Goal: Task Accomplishment & Management: Use online tool/utility

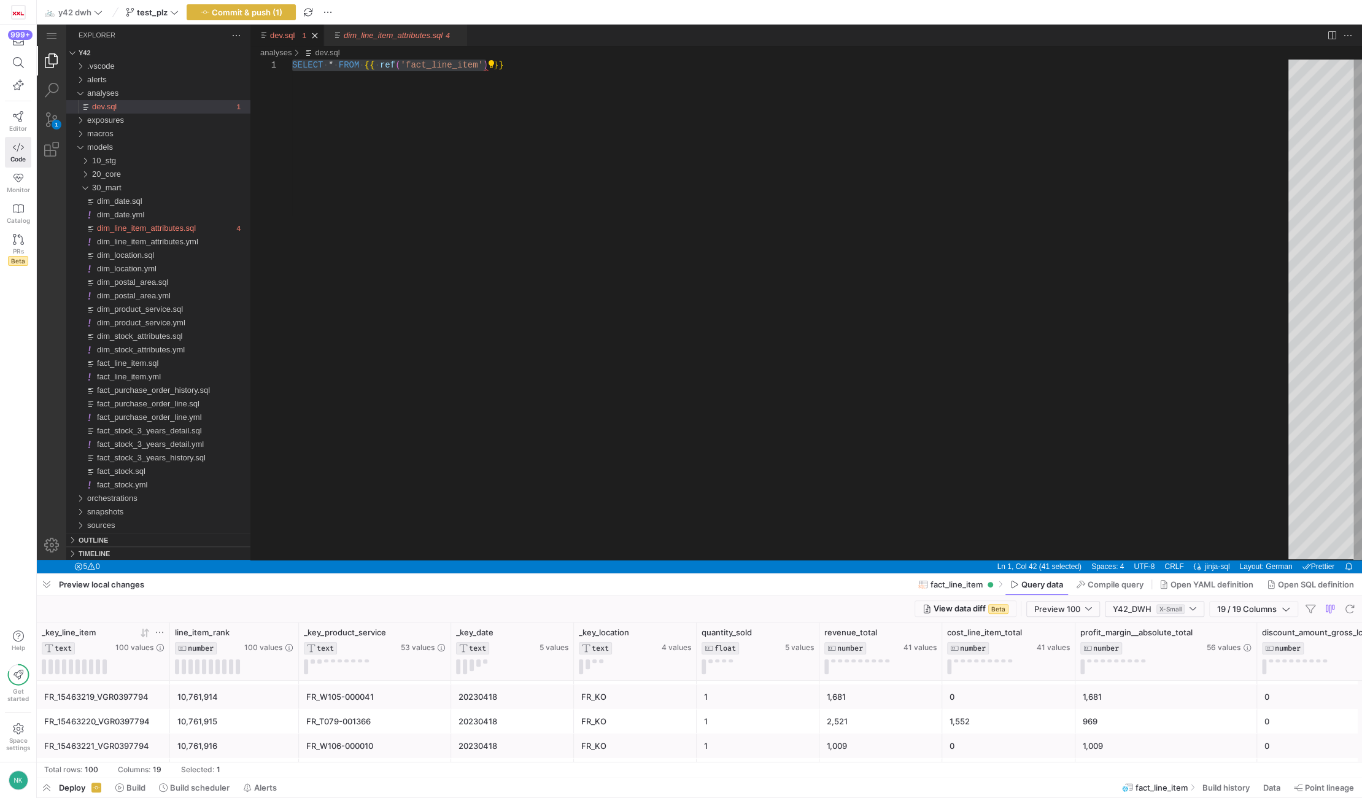
click at [214, 535] on span "_key_line_item" at bounding box center [770, 267] width 1112 height 535
click at [88, 176] on div "20_core" at bounding box center [82, 175] width 23 height 14
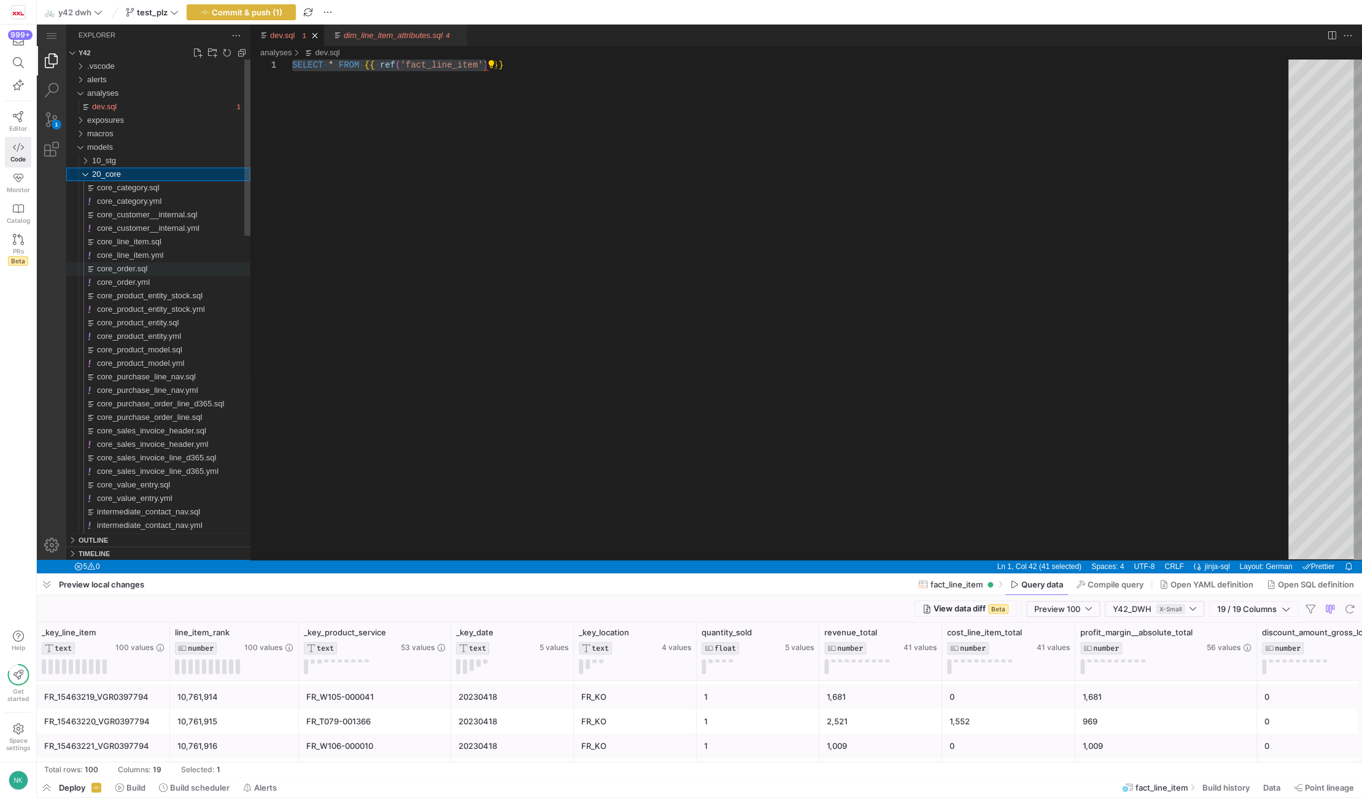
click at [128, 268] on span "core_order.sql" at bounding box center [122, 268] width 50 height 9
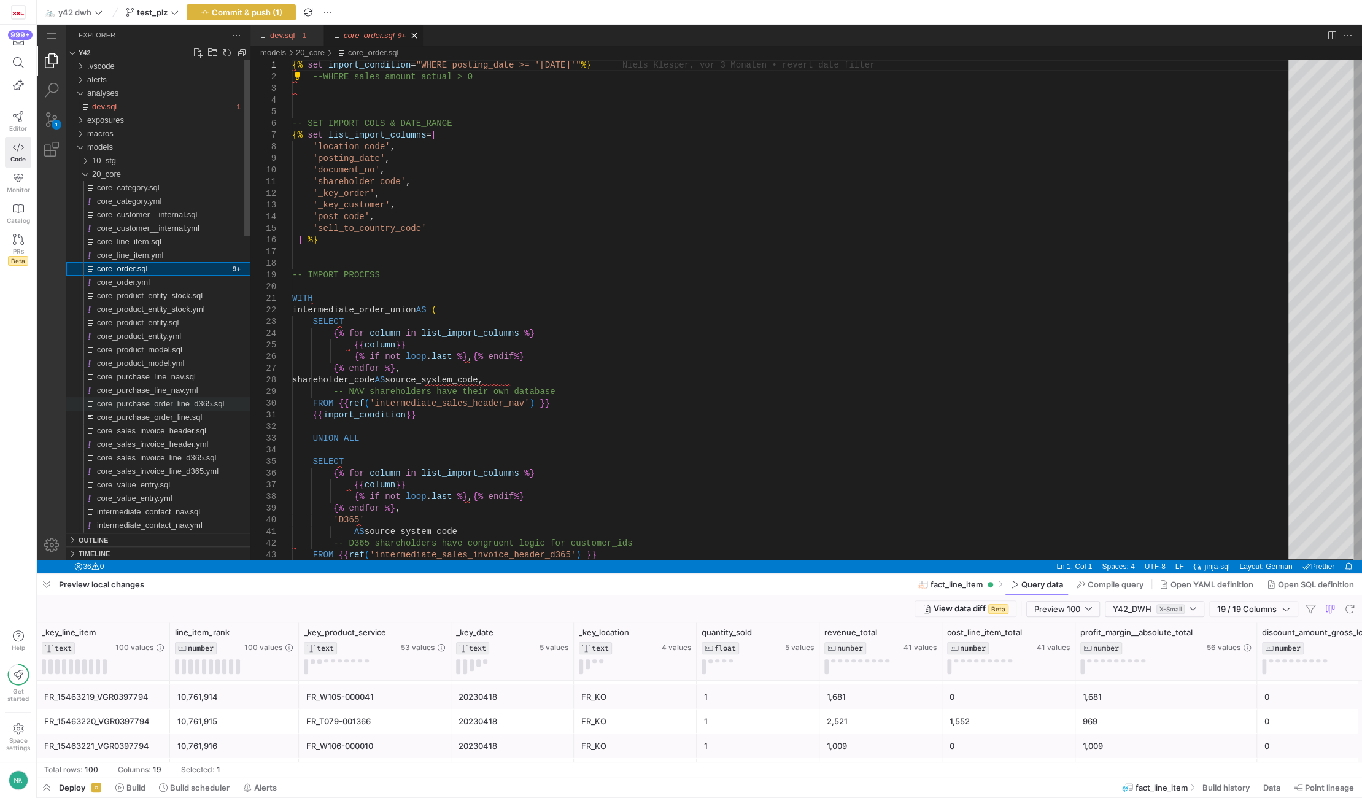
click at [167, 399] on span "core_purchase_order_line_d365.sql" at bounding box center [160, 403] width 127 height 9
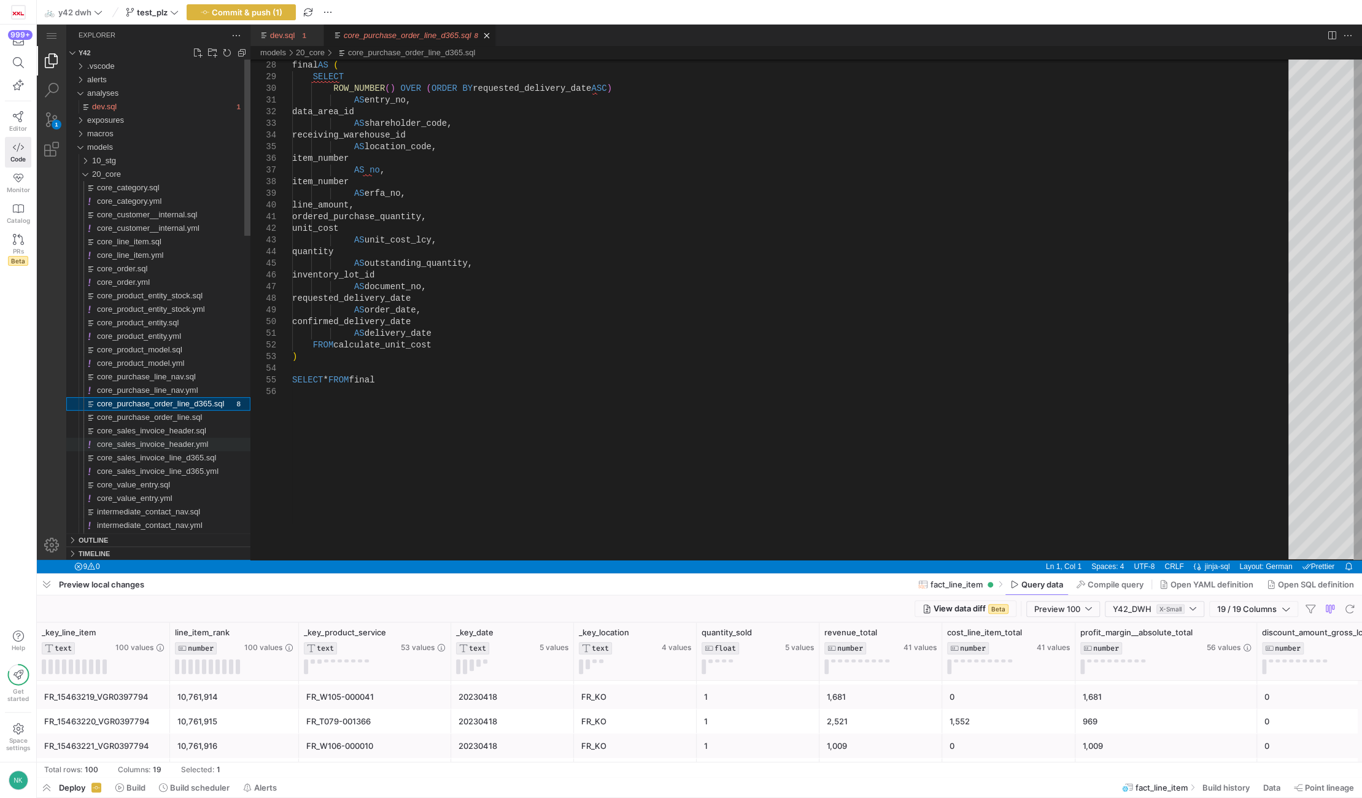
click at [150, 444] on span "core_sales_invoice_header.yml" at bounding box center [152, 444] width 111 height 9
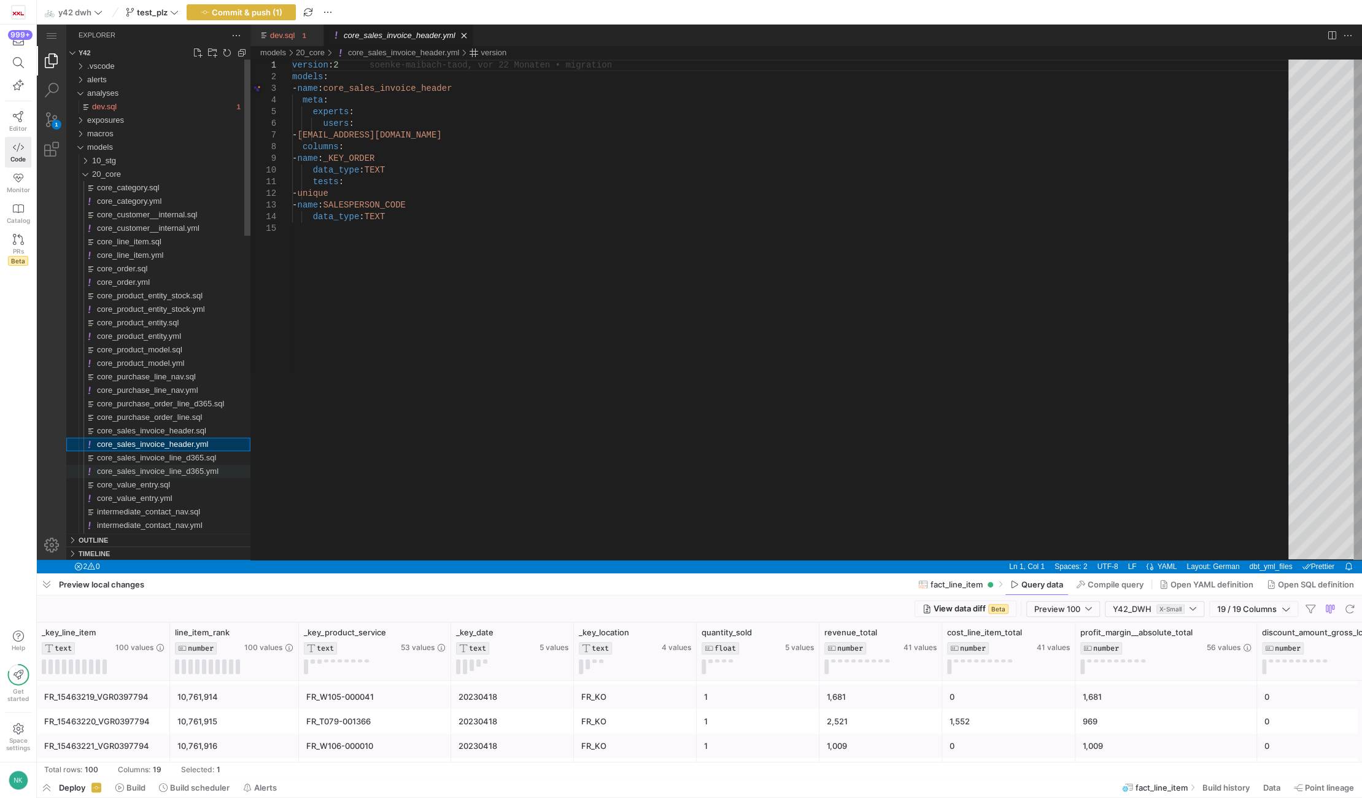
click at [152, 473] on span "core_sales_invoice_line_d365.yml" at bounding box center [158, 471] width 122 height 9
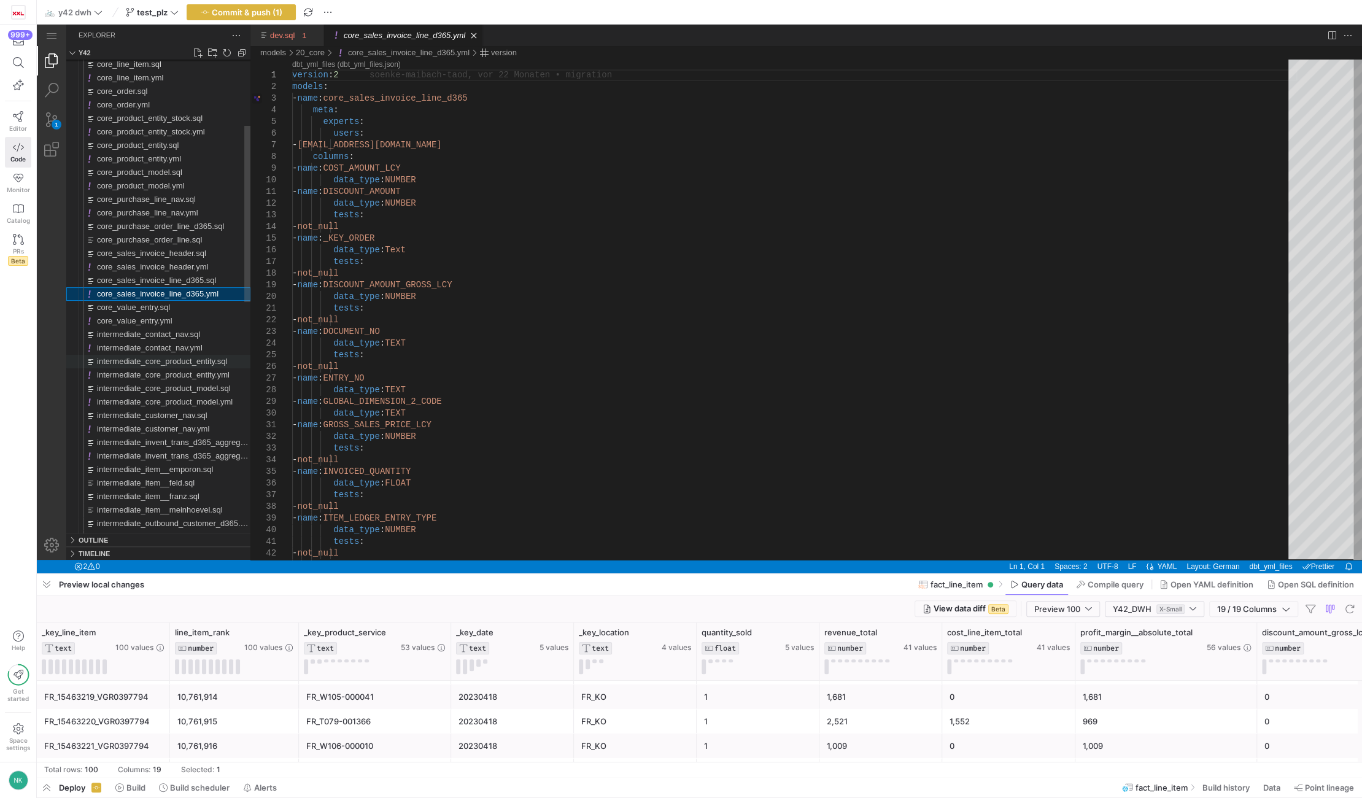
click at [166, 360] on span "intermediate_core_product_entity.sql" at bounding box center [162, 361] width 130 height 9
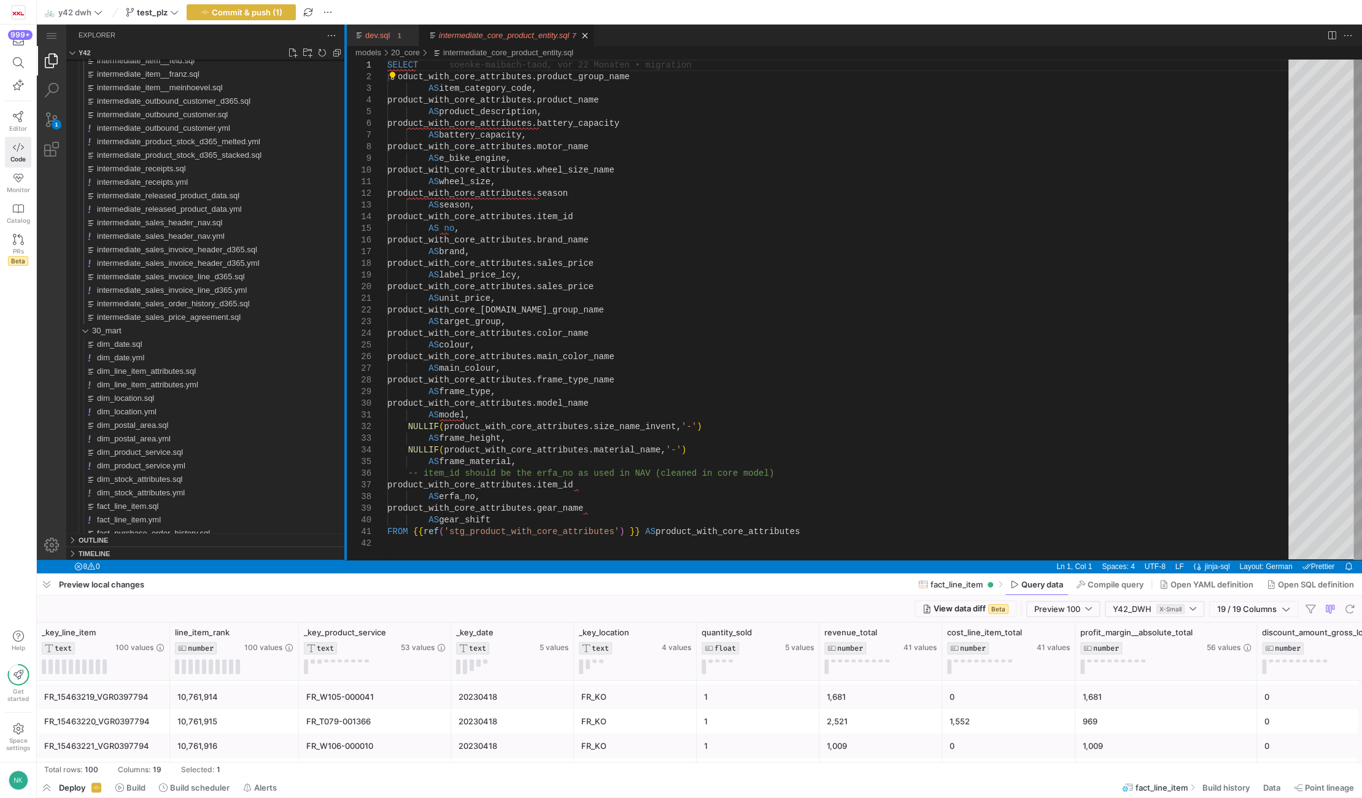
drag, startPoint x: 251, startPoint y: 269, endPoint x: 346, endPoint y: 277, distance: 95.5
click at [346, 277] on div at bounding box center [345, 292] width 2 height 535
click at [228, 250] on span "intermediate_sales_invoice_header_d365.sql" at bounding box center [177, 249] width 160 height 9
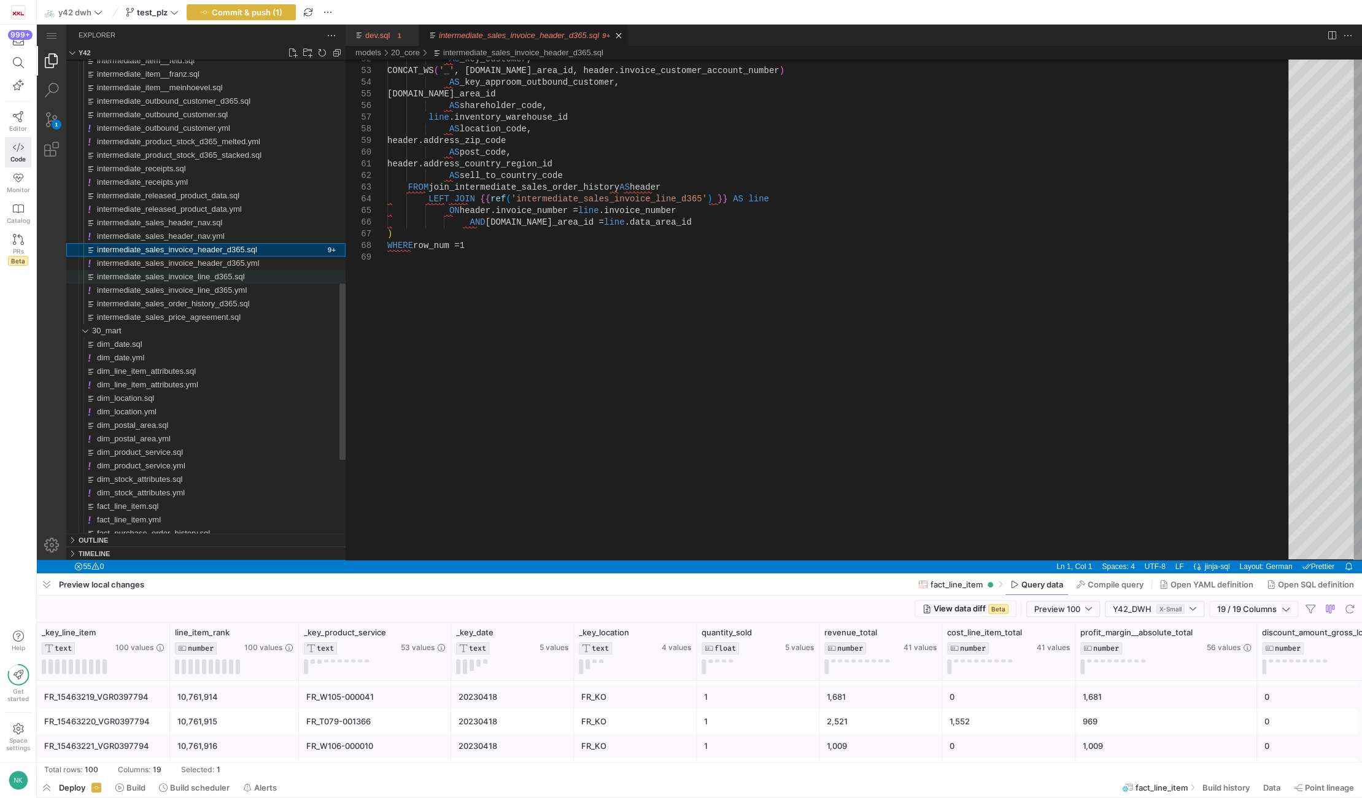
click at [176, 274] on span "intermediate_sales_invoice_line_d365.sql" at bounding box center [171, 276] width 148 height 9
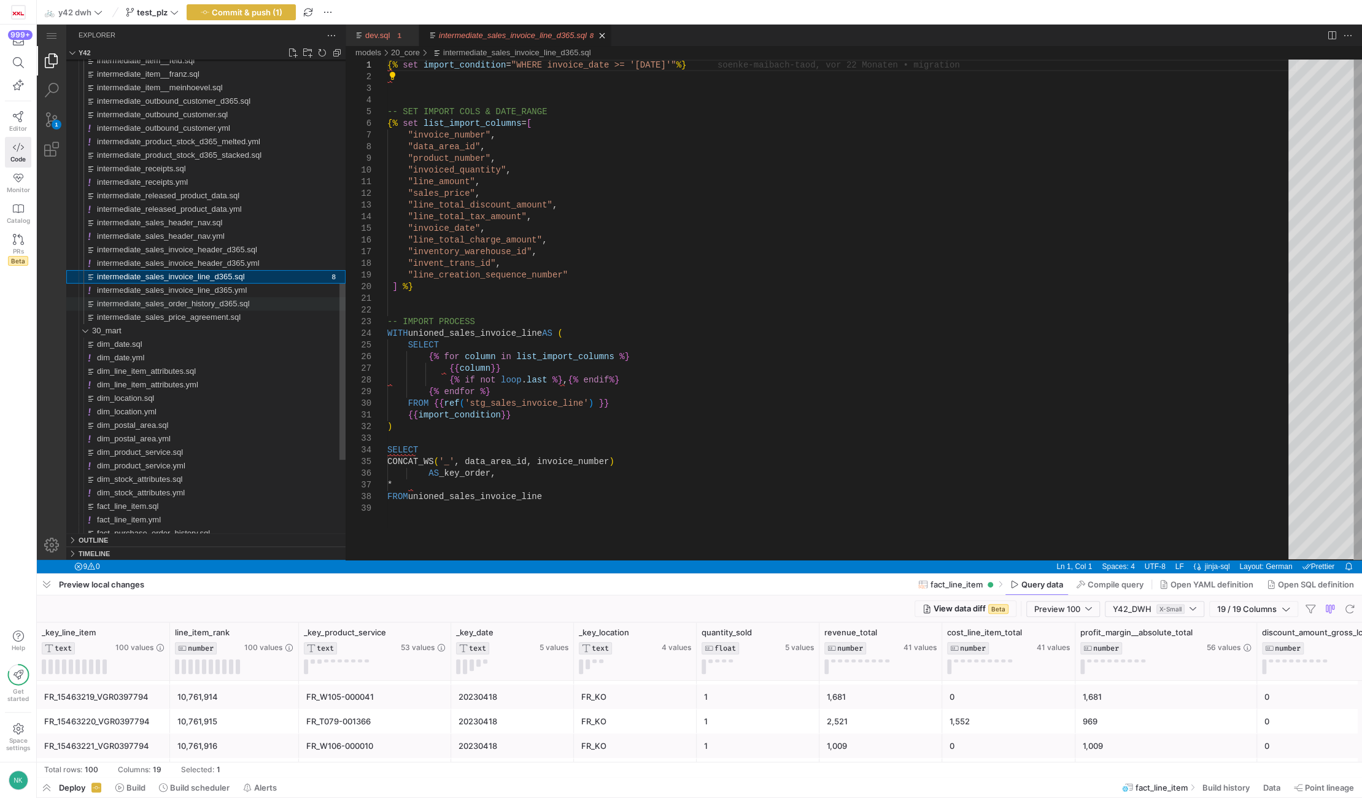
click at [212, 302] on span "intermediate_sales_order_history_d365.sql" at bounding box center [173, 303] width 153 height 9
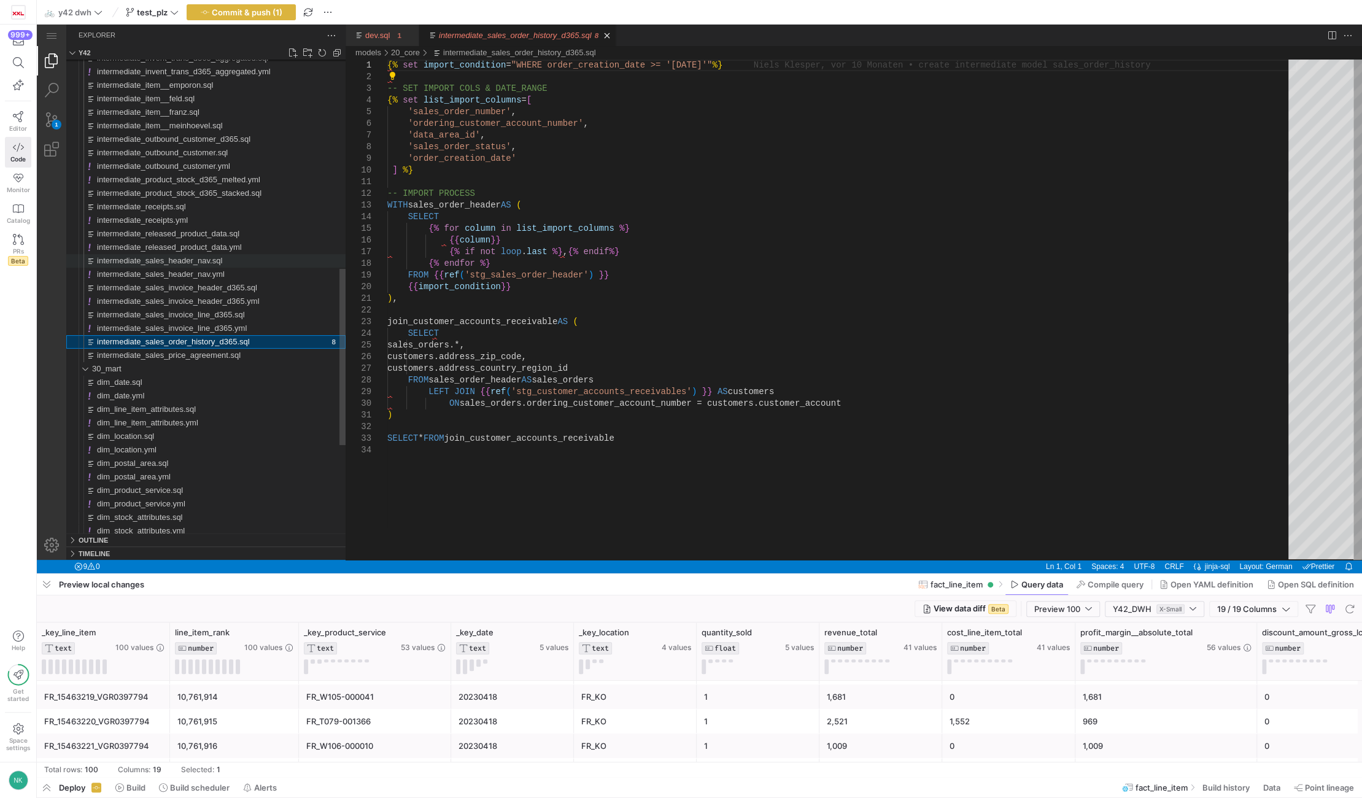
click at [174, 262] on span "intermediate_sales_header_nav.sql" at bounding box center [159, 260] width 125 height 9
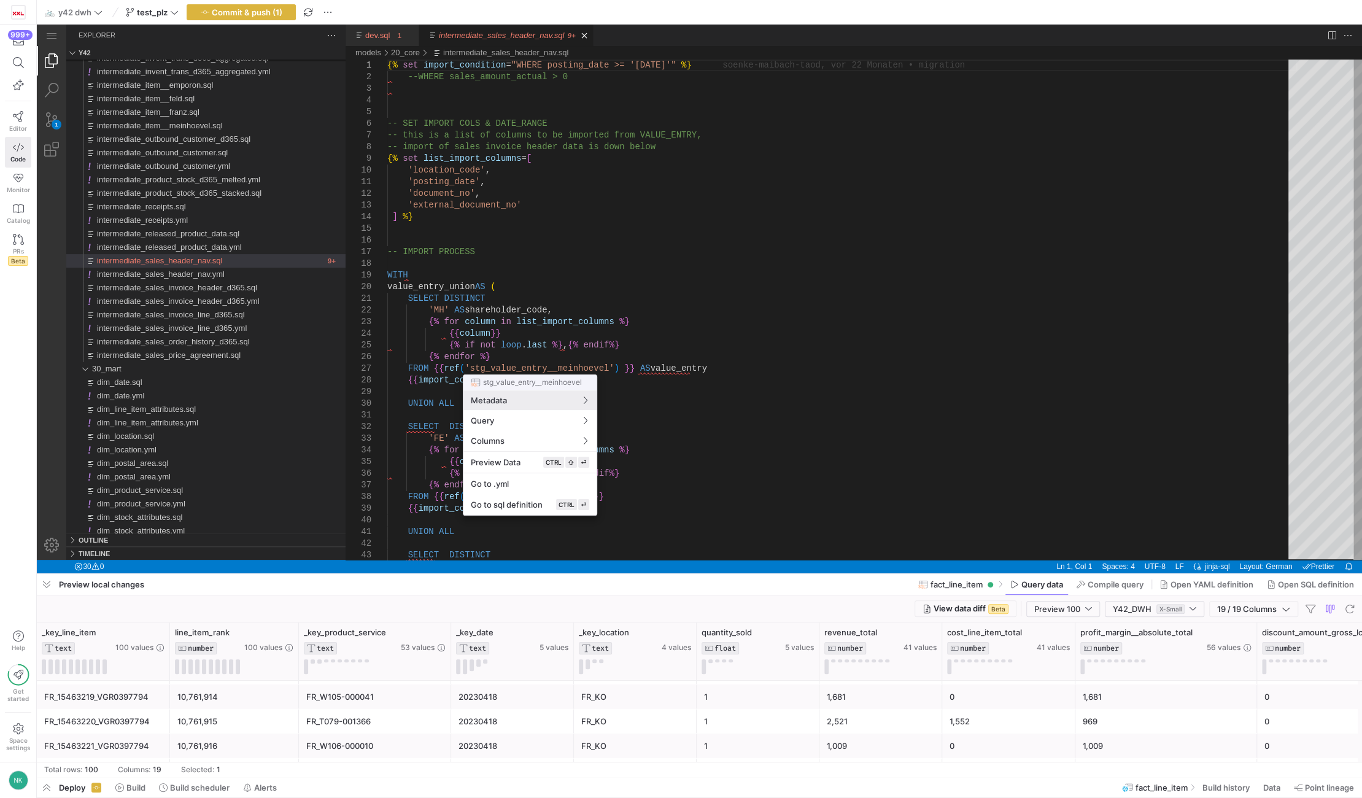
click at [687, 427] on div at bounding box center [681, 399] width 1362 height 798
click at [549, 366] on div at bounding box center [681, 399] width 1362 height 798
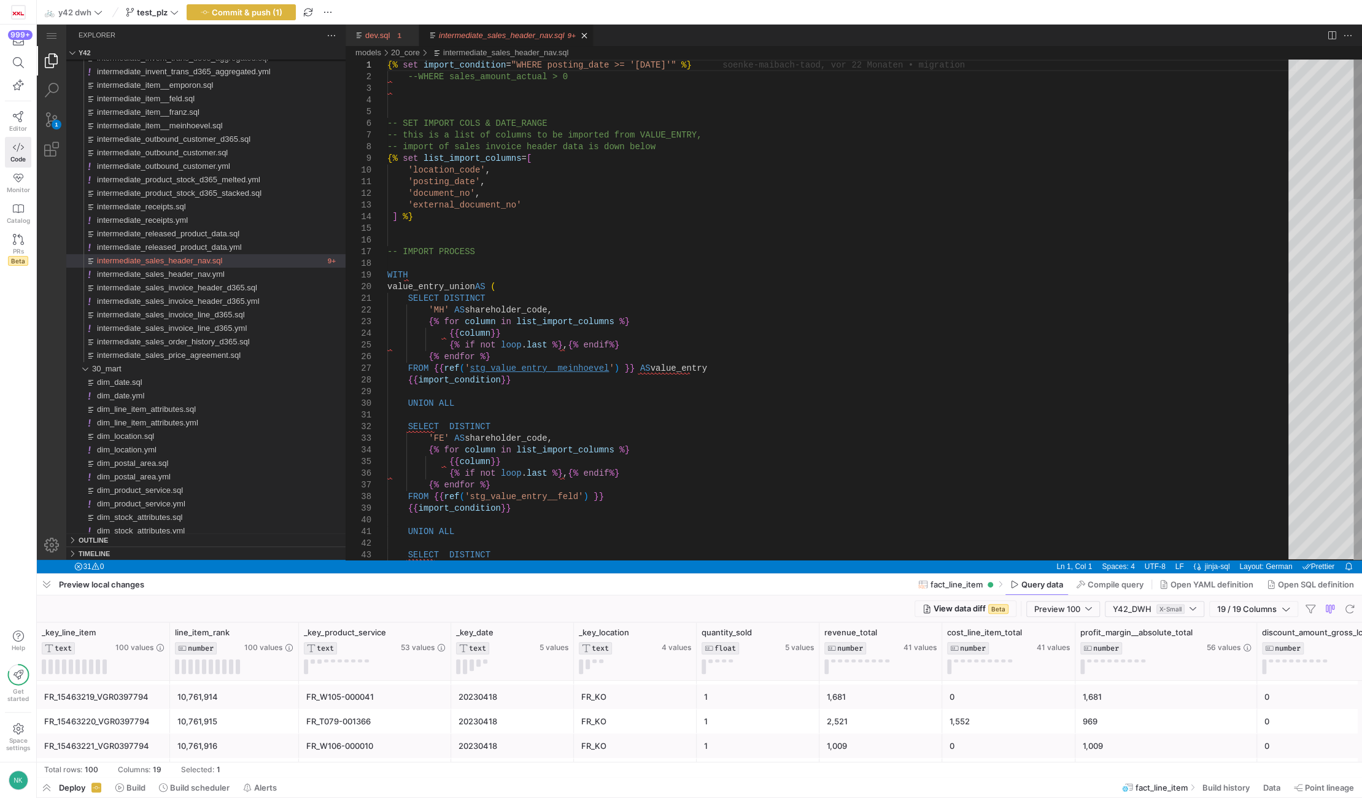
type textarea "SELECT DISTINCT 'MH' AS shareholder_code, {% for column in list_import_columns …"
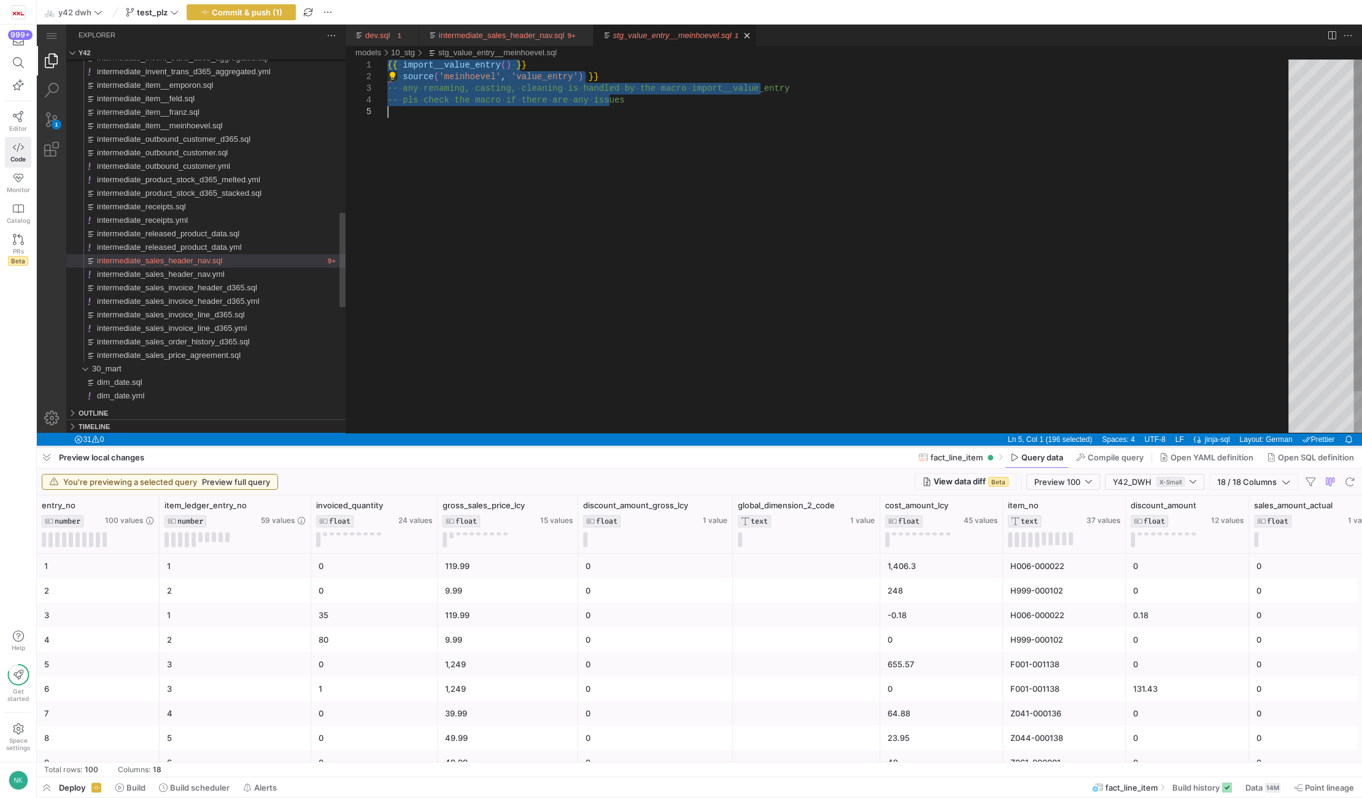
drag, startPoint x: 594, startPoint y: 572, endPoint x: 579, endPoint y: 327, distance: 246.0
click at [579, 444] on div at bounding box center [699, 446] width 1325 height 5
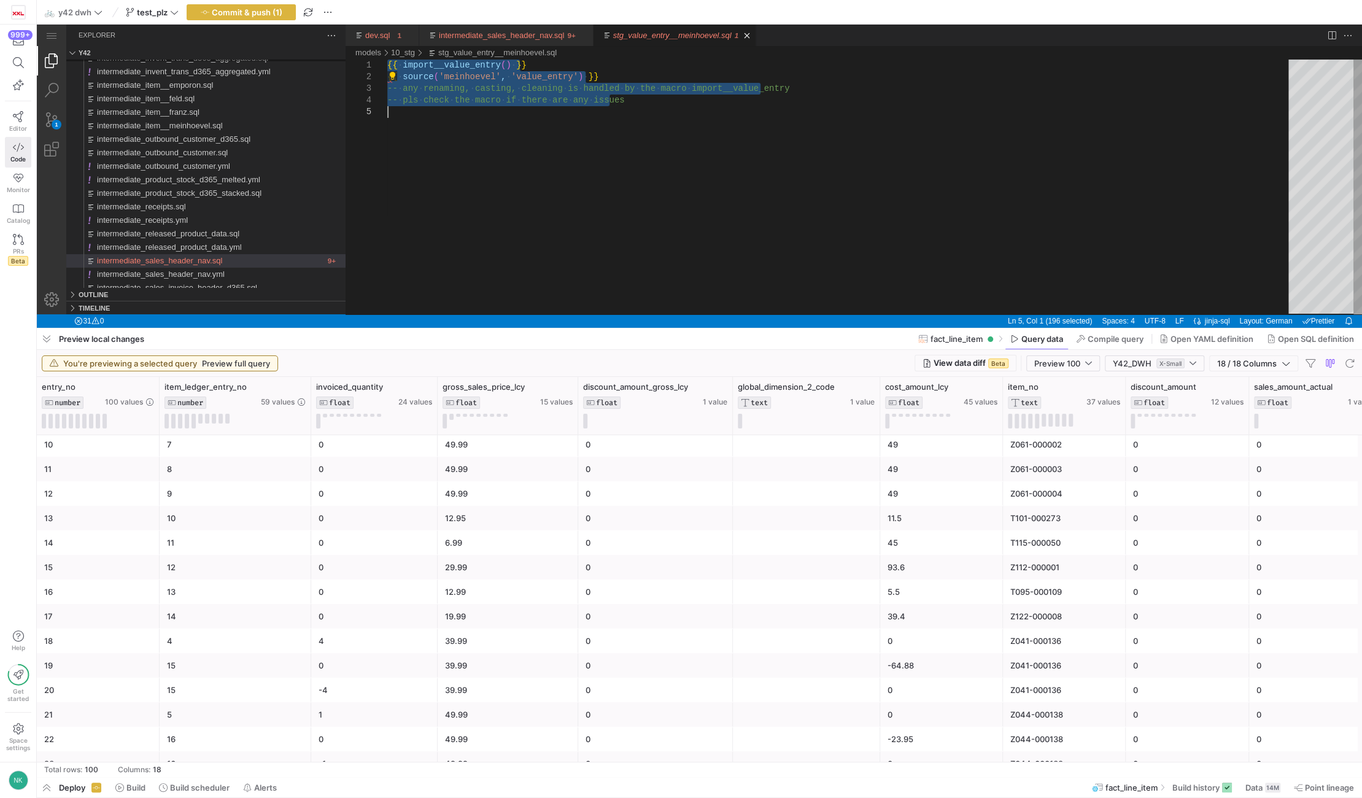
scroll to position [222, 0]
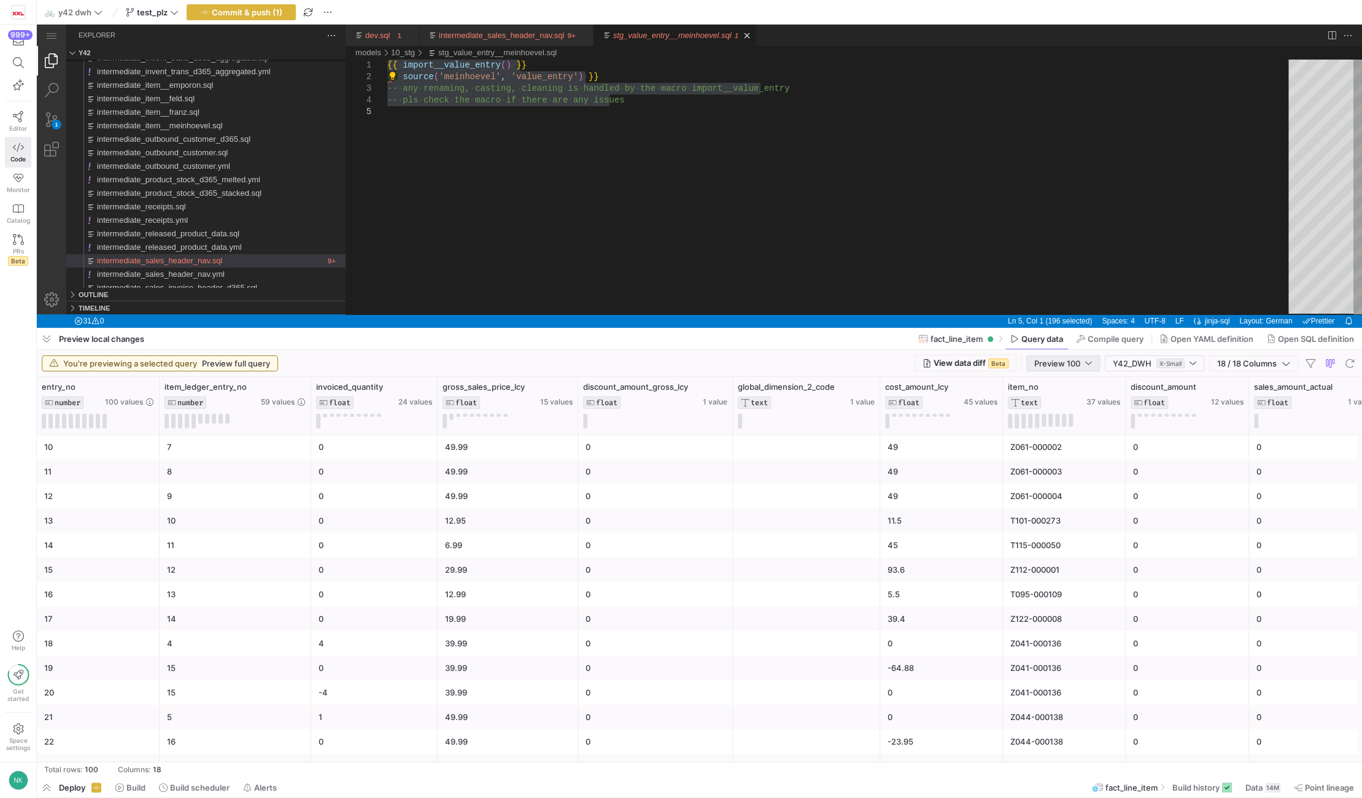
click at [1088, 366] on div at bounding box center [1088, 363] width 7 height 10
click at [1069, 402] on span "Full Preview" at bounding box center [1062, 403] width 63 height 10
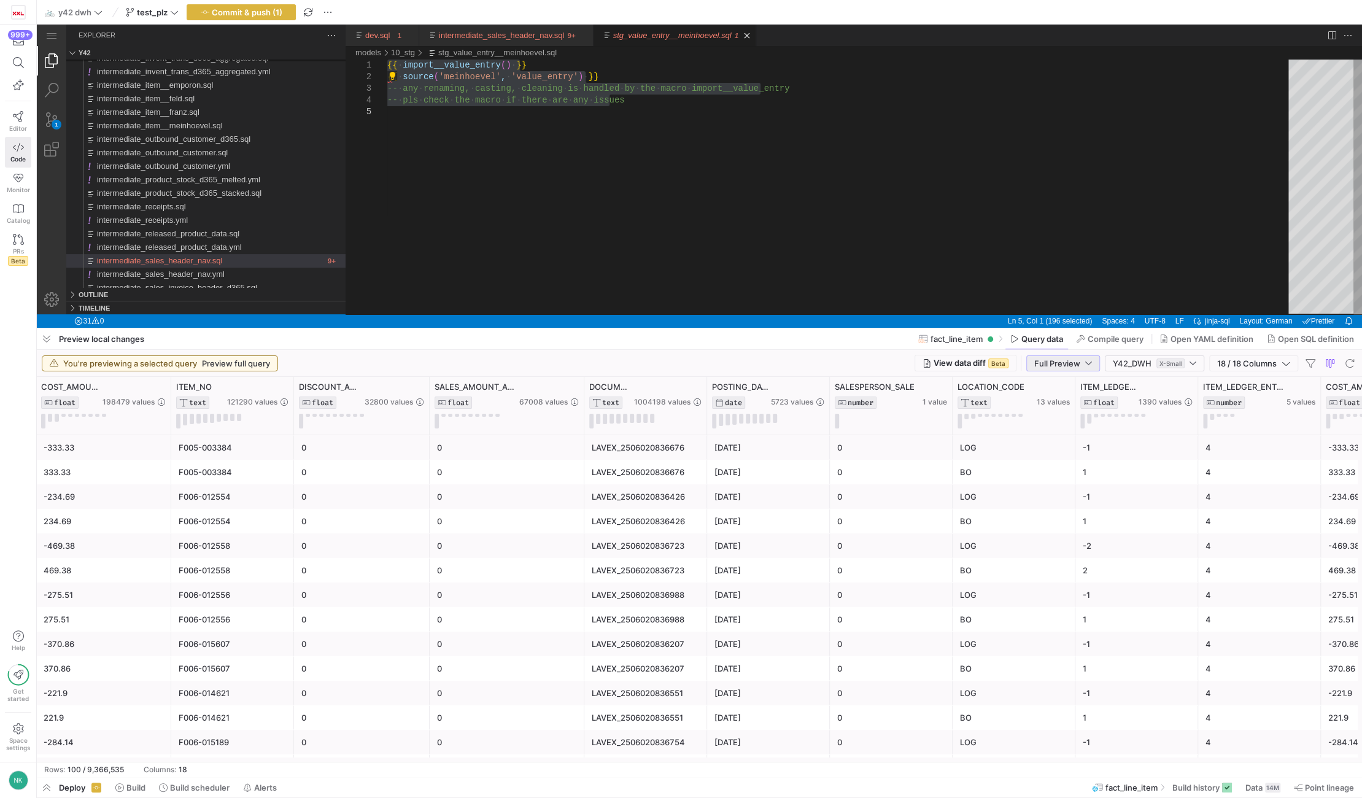
scroll to position [0, 929]
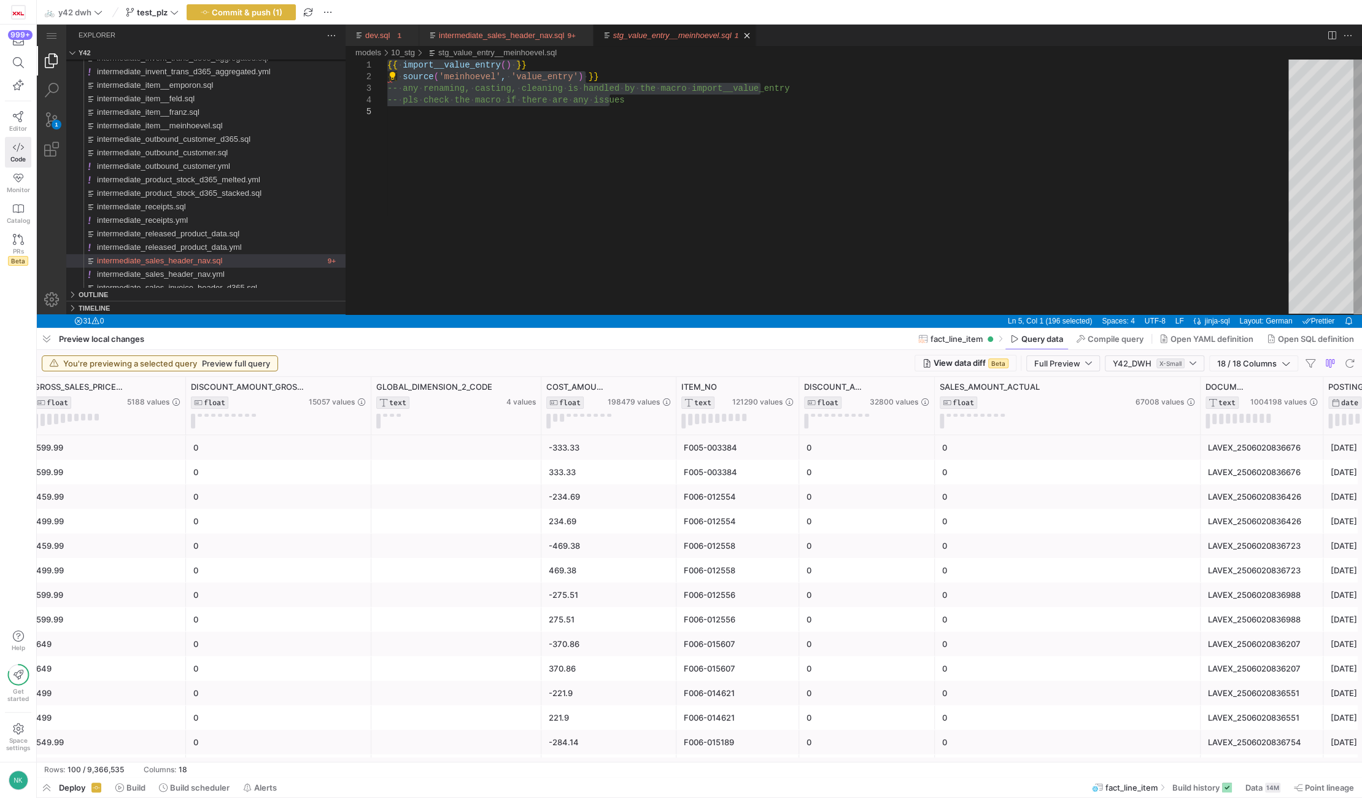
drag, startPoint x: 1087, startPoint y: 383, endPoint x: 1198, endPoint y: 388, distance: 111.2
click at [1198, 388] on div at bounding box center [1200, 406] width 5 height 58
click at [1015, 385] on span "SALES_AMOUNT_ACTUAL" at bounding box center [990, 387] width 100 height 10
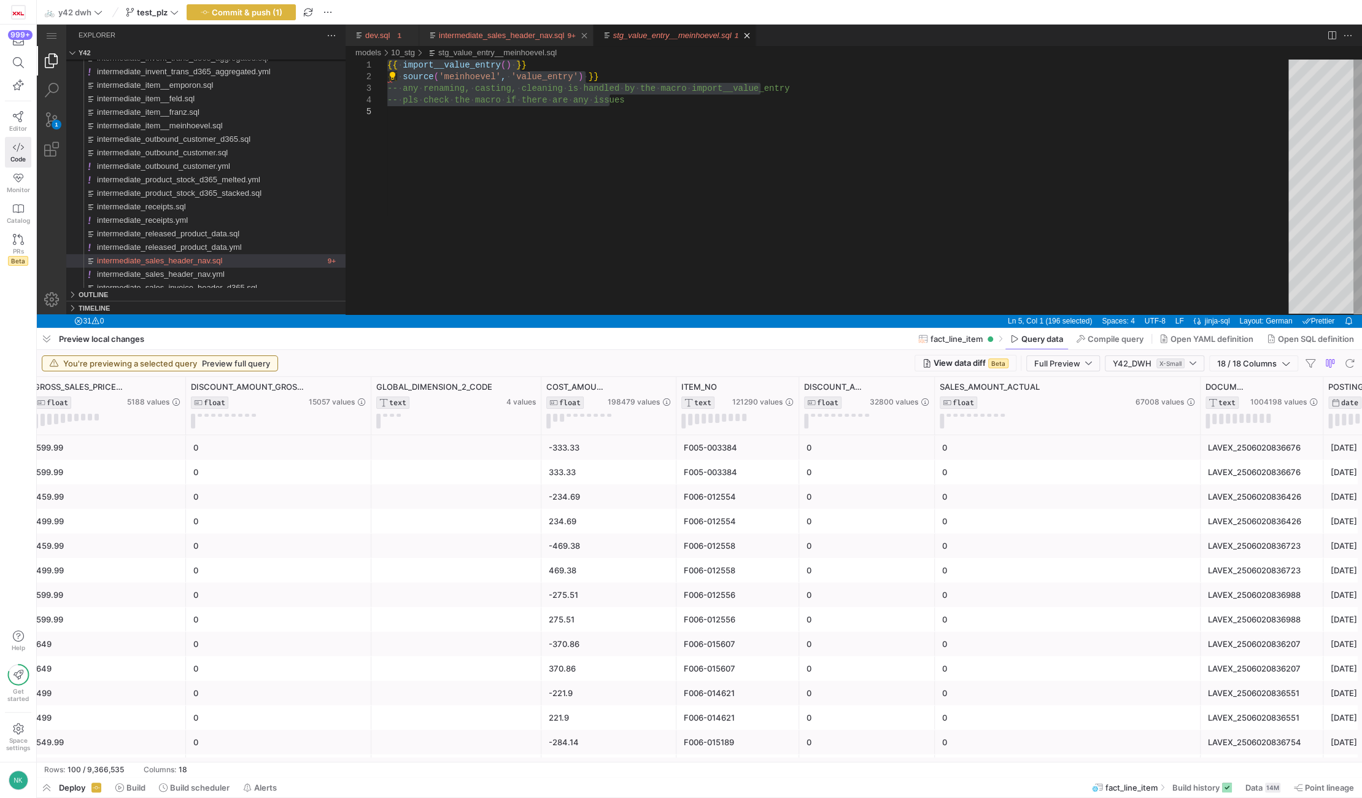
click at [501, 31] on link "intermediate_sales_header_nav.sql" at bounding box center [501, 35] width 125 height 9
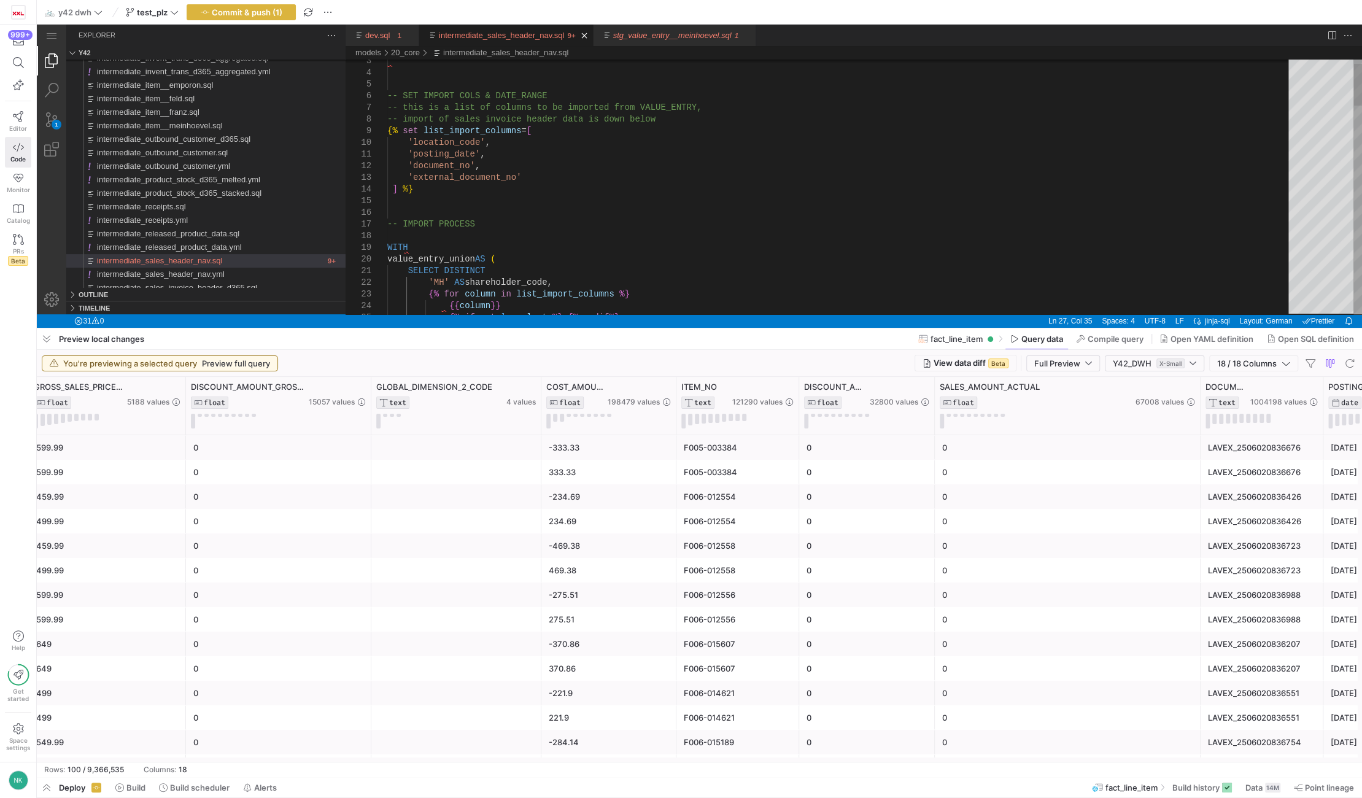
type textarea "'posting_date', 'document_no', 'external_document_no' ] %} -- IMPORT PROCESS WI…"
click at [553, 189] on div "-- SET IMPORT COLS & DATE_RANGE -- this is a list of columns to be imported fro…" at bounding box center [842, 806] width 910 height 1549
click at [1114, 339] on span "Compile query" at bounding box center [1116, 339] width 56 height 10
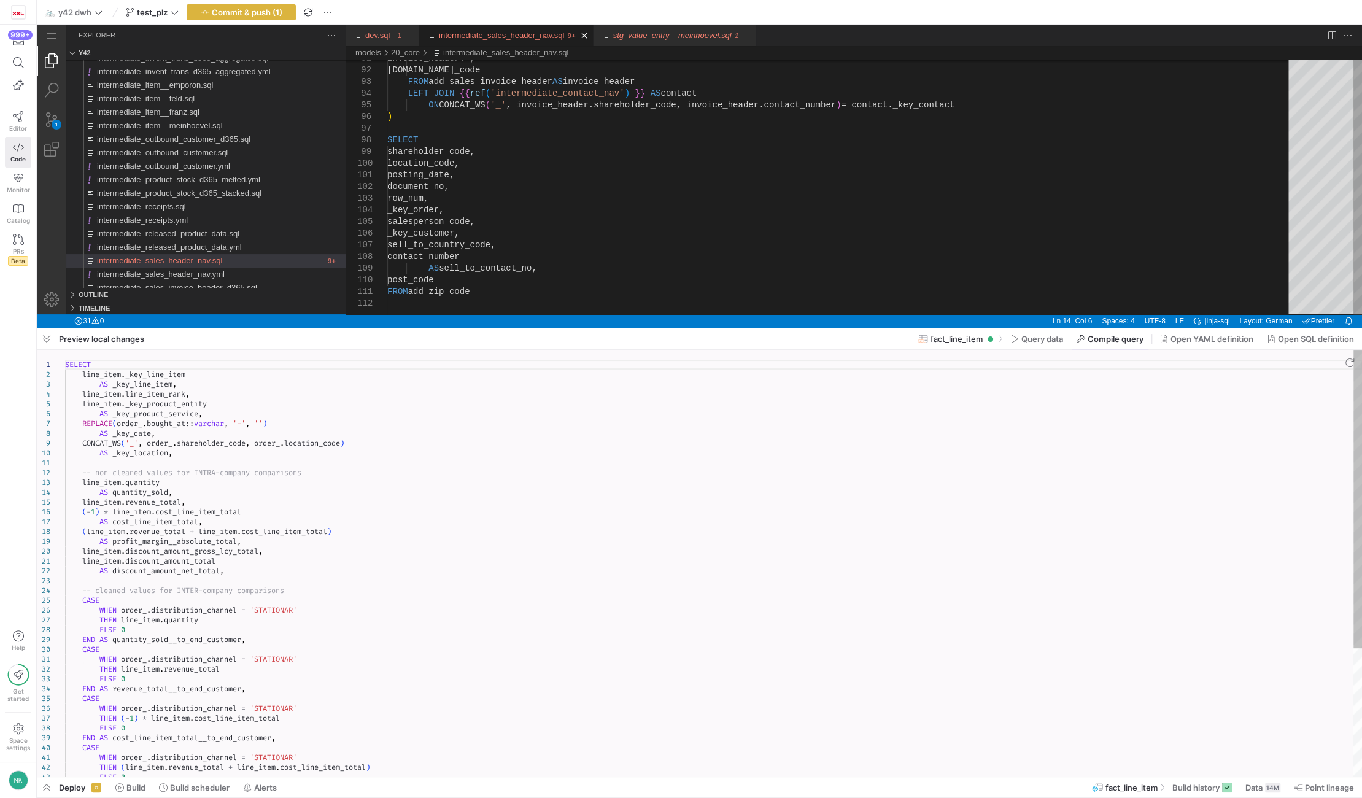
click at [304, 590] on div "SELECT line_item . _key_line_item AS _key_line_item , line_item . line_item_ran…" at bounding box center [713, 654] width 1297 height 609
type textarea "SELECT line_item._key_line_item AS _key_line_item, line_item.line_item_rank, li…"
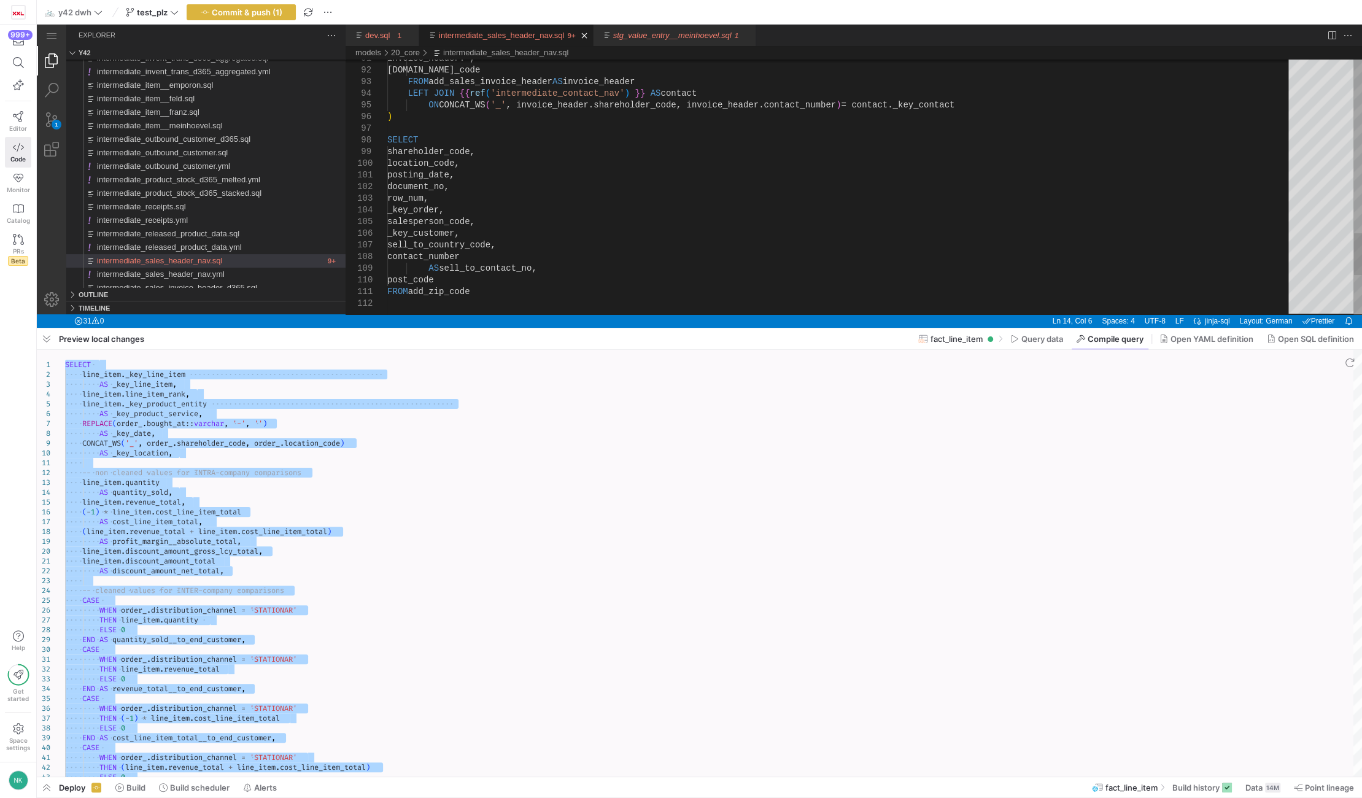
type textarea "posting_date, document_no, row_num, _key_order, salesperson_code, _key_customer…"
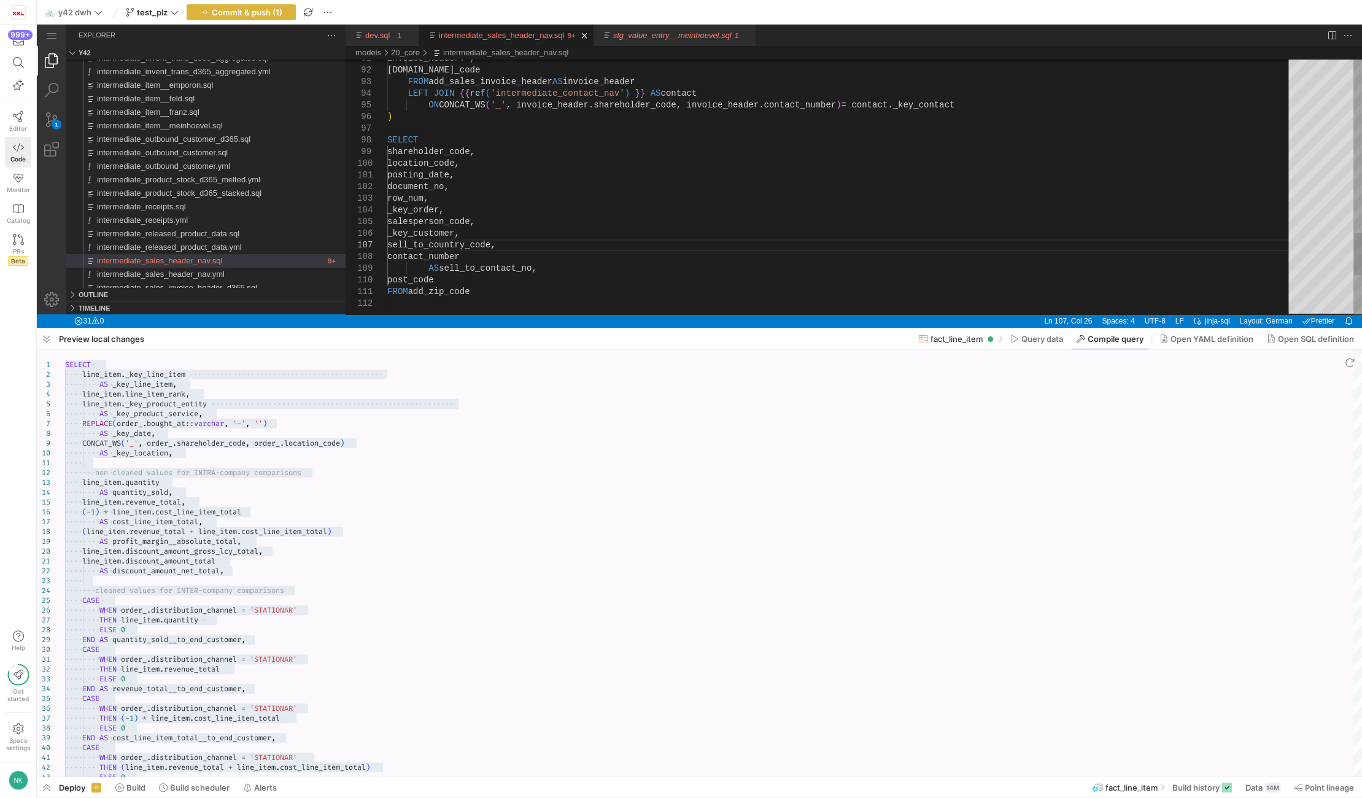
click at [1102, 336] on span "Compile query" at bounding box center [1116, 339] width 56 height 10
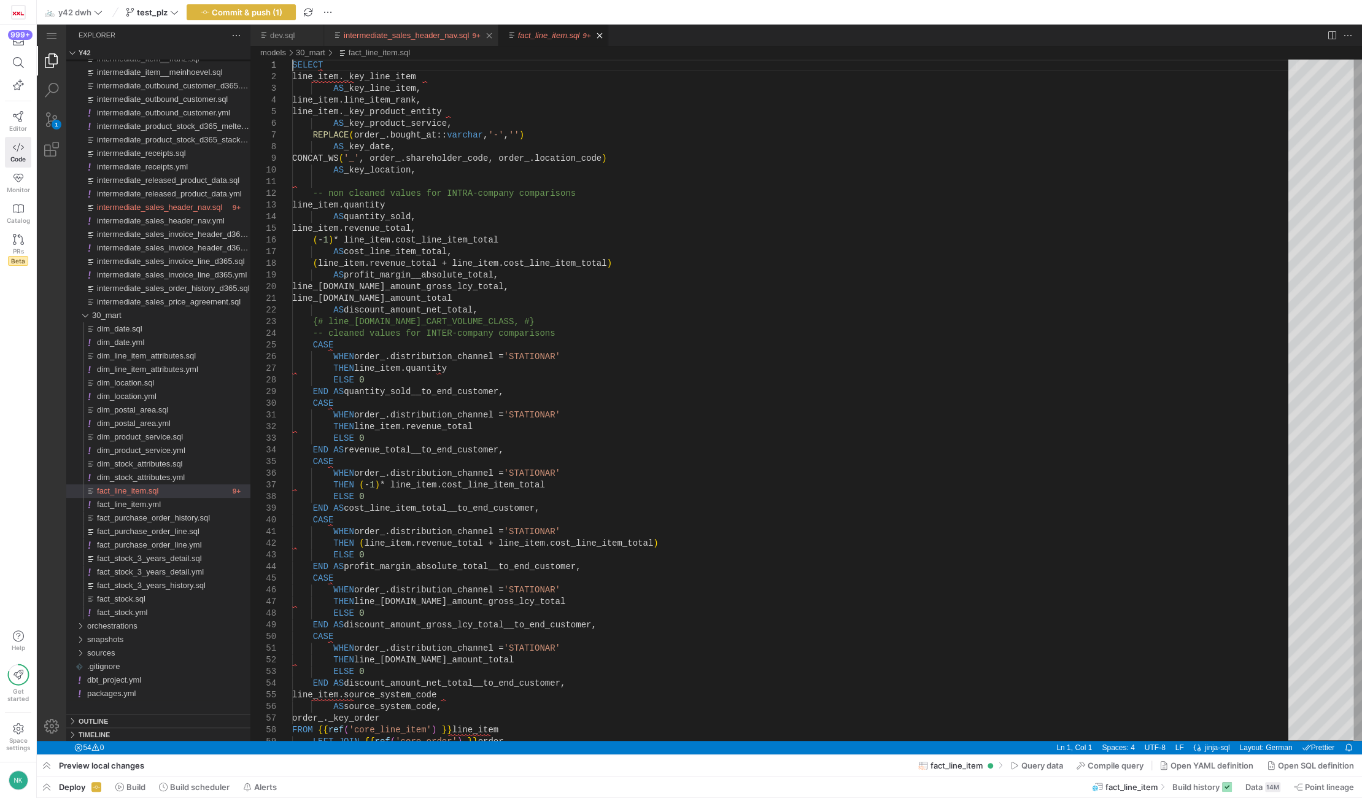
click at [424, 37] on link "intermediate_sales_header_nav.sql" at bounding box center [406, 35] width 125 height 9
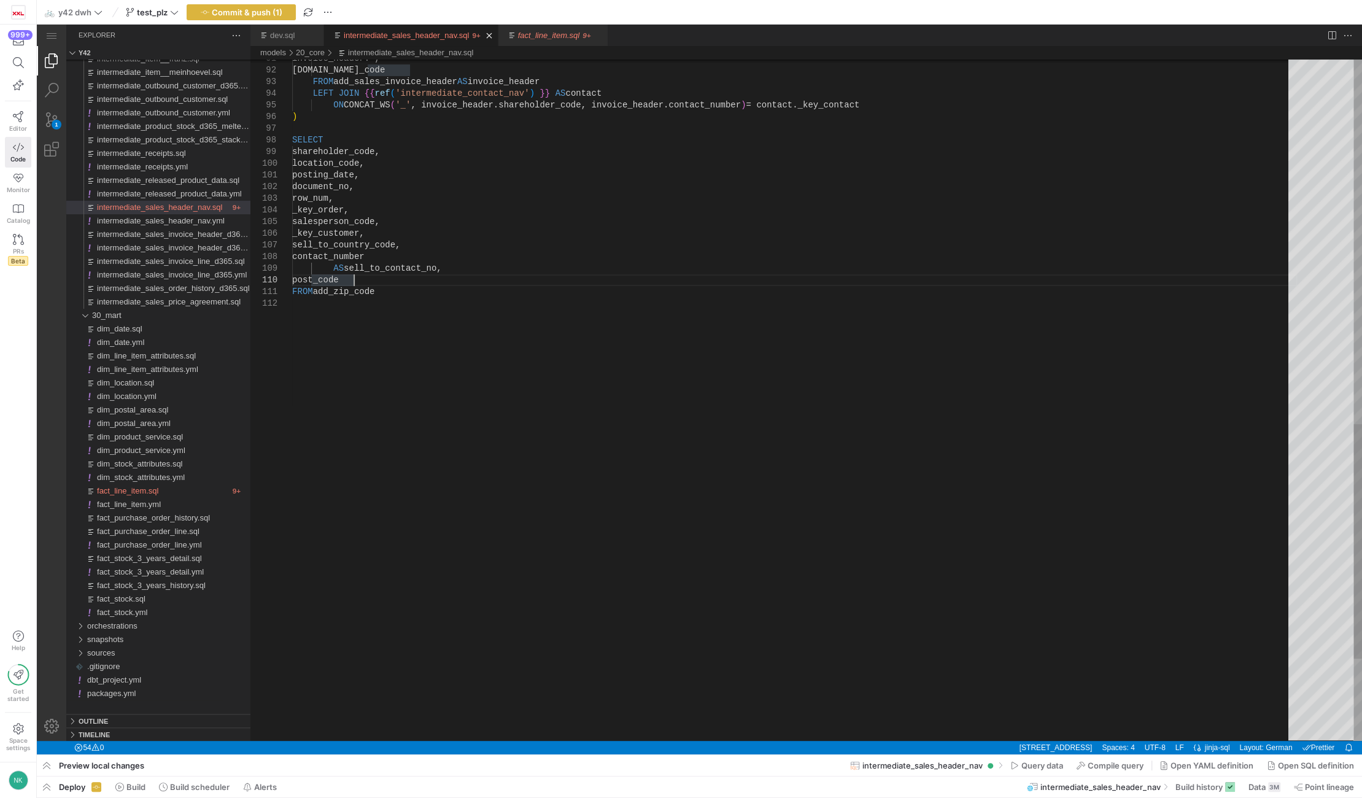
scroll to position [0, 60]
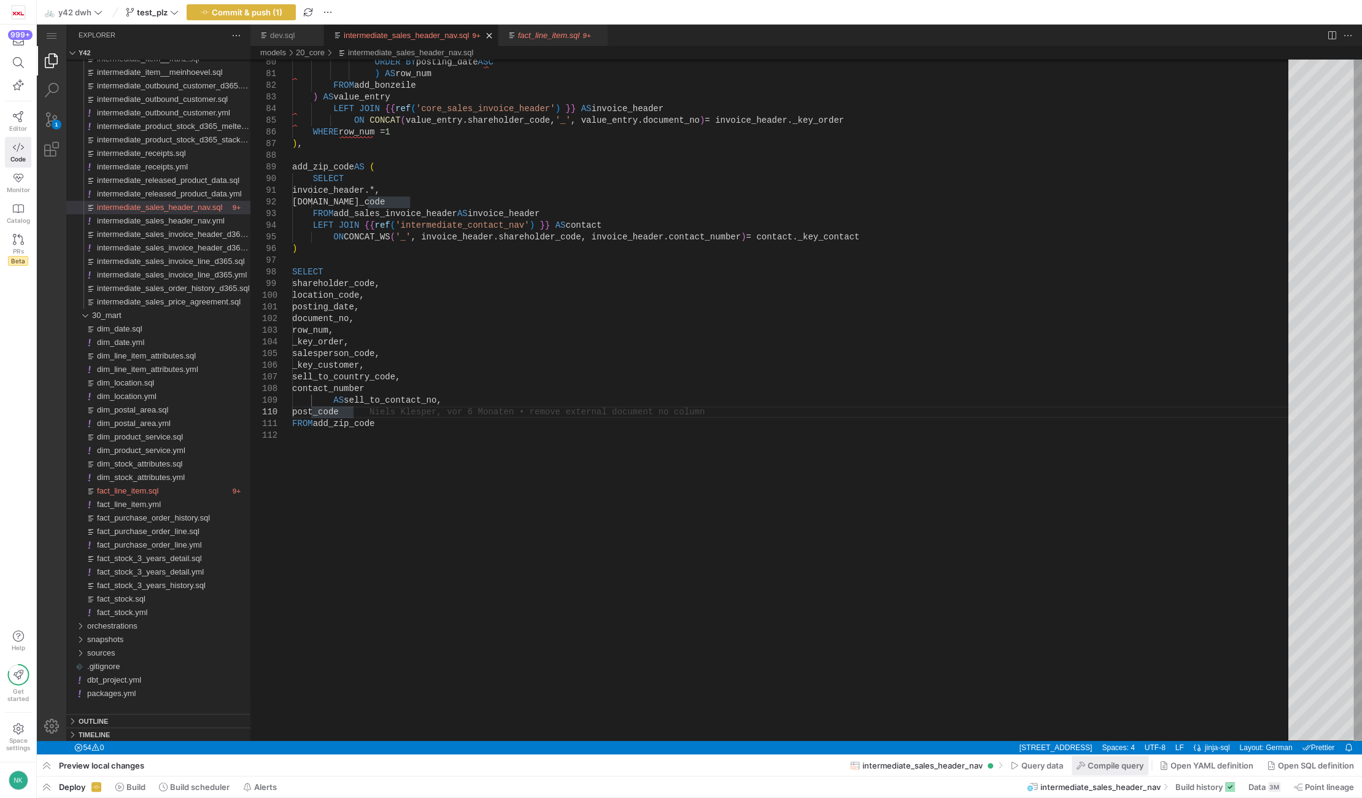
click at [1096, 769] on span "Compile query" at bounding box center [1116, 766] width 56 height 10
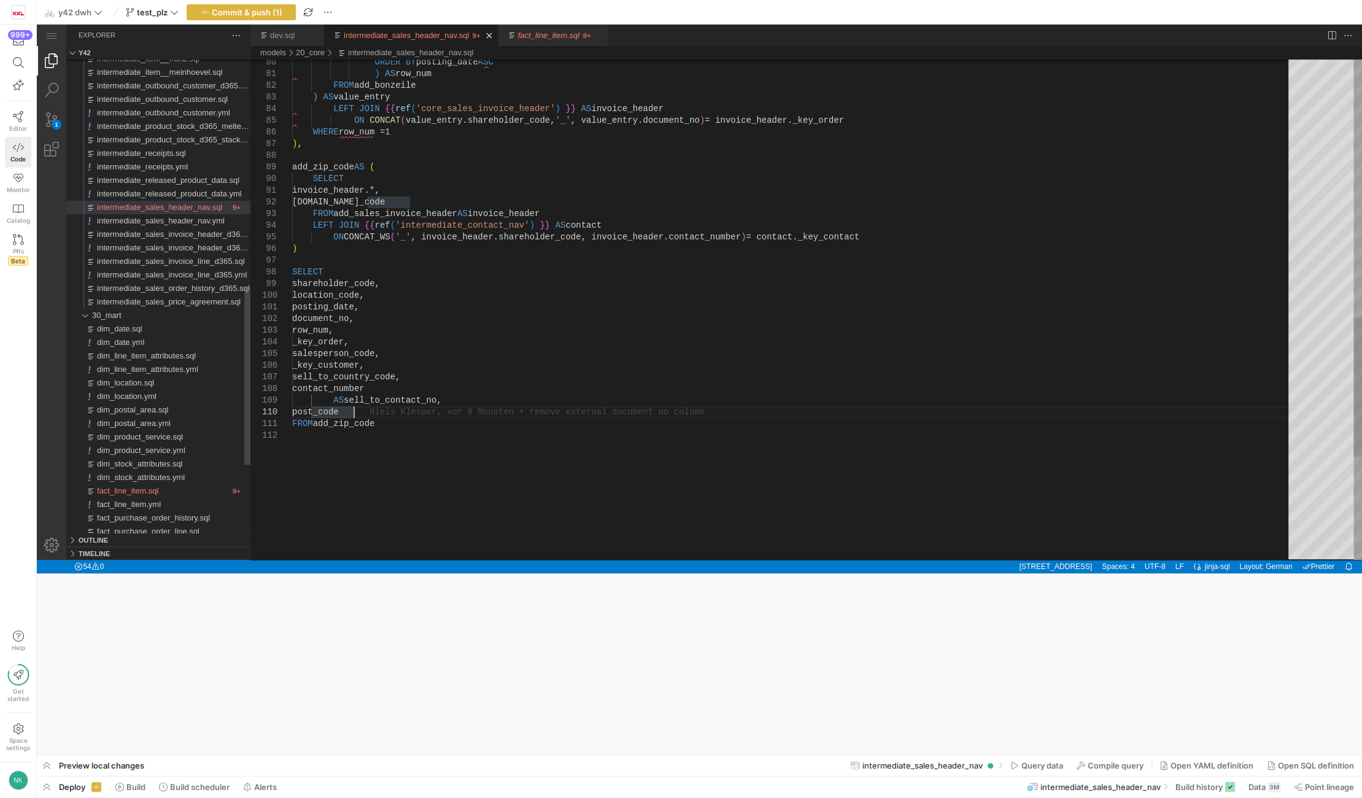
scroll to position [0, 60]
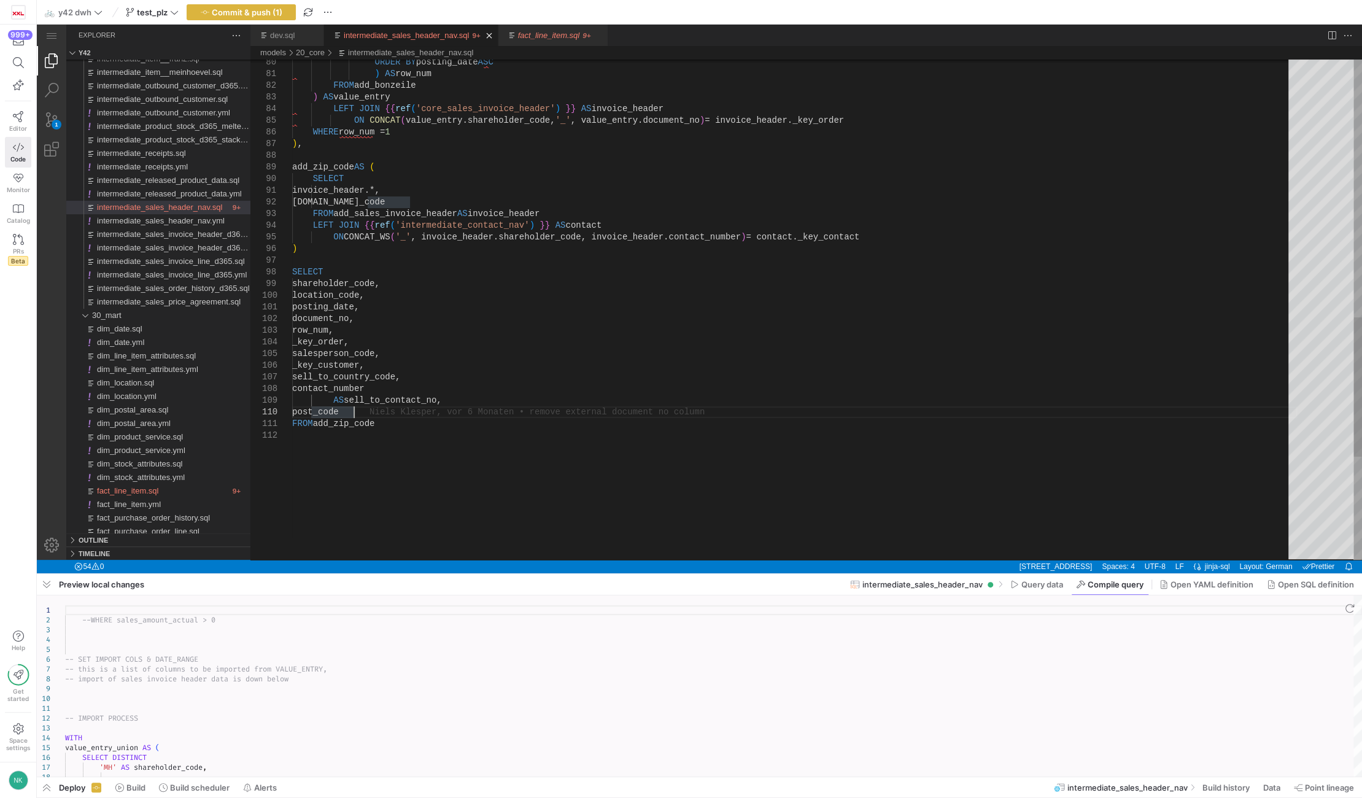
drag, startPoint x: 695, startPoint y: 600, endPoint x: 600, endPoint y: 394, distance: 227.4
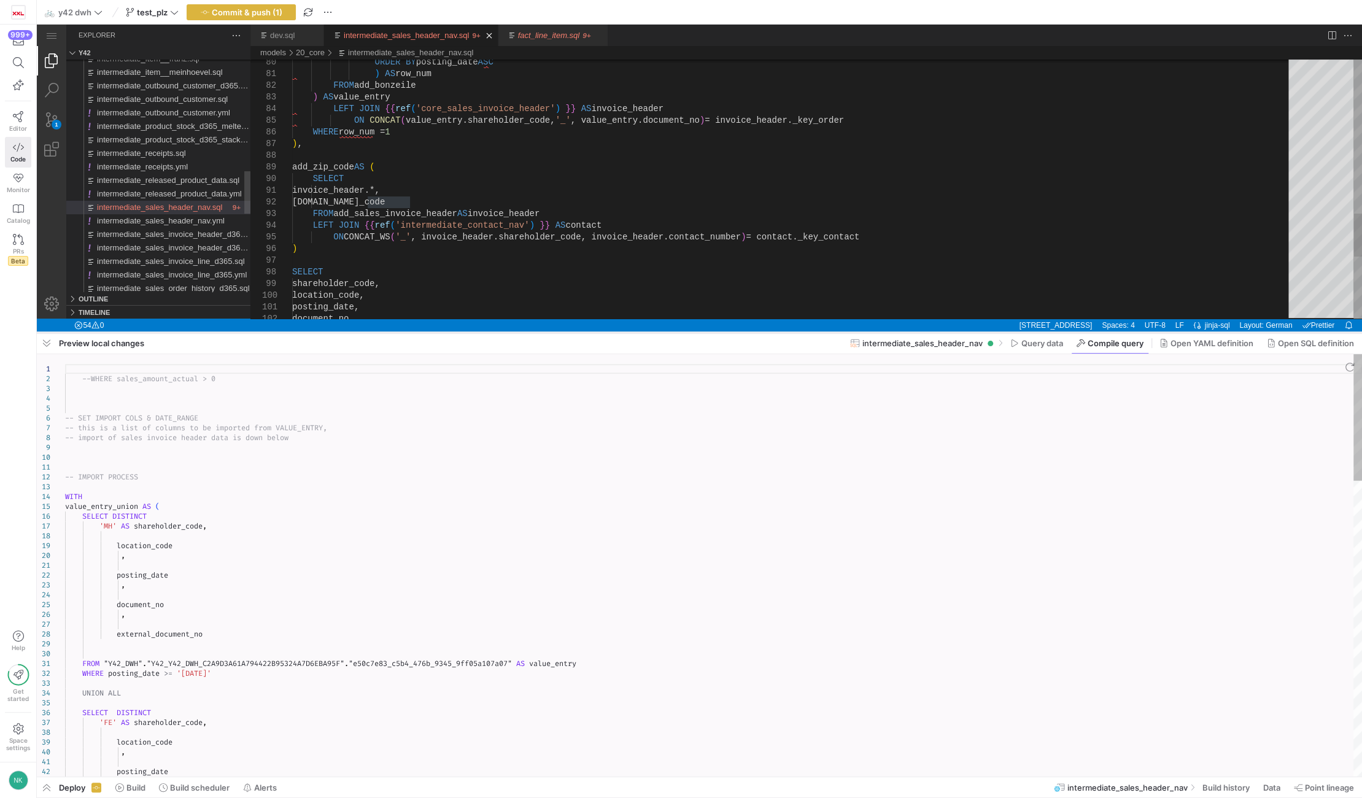
click at [0, 0] on div at bounding box center [0, 0] width 0 height 0
click at [266, 674] on div at bounding box center [699, 565] width 1325 height 465
click at [318, 715] on div at bounding box center [699, 565] width 1325 height 465
click at [265, 713] on div at bounding box center [699, 565] width 1325 height 465
click at [222, 706] on div at bounding box center [699, 565] width 1325 height 465
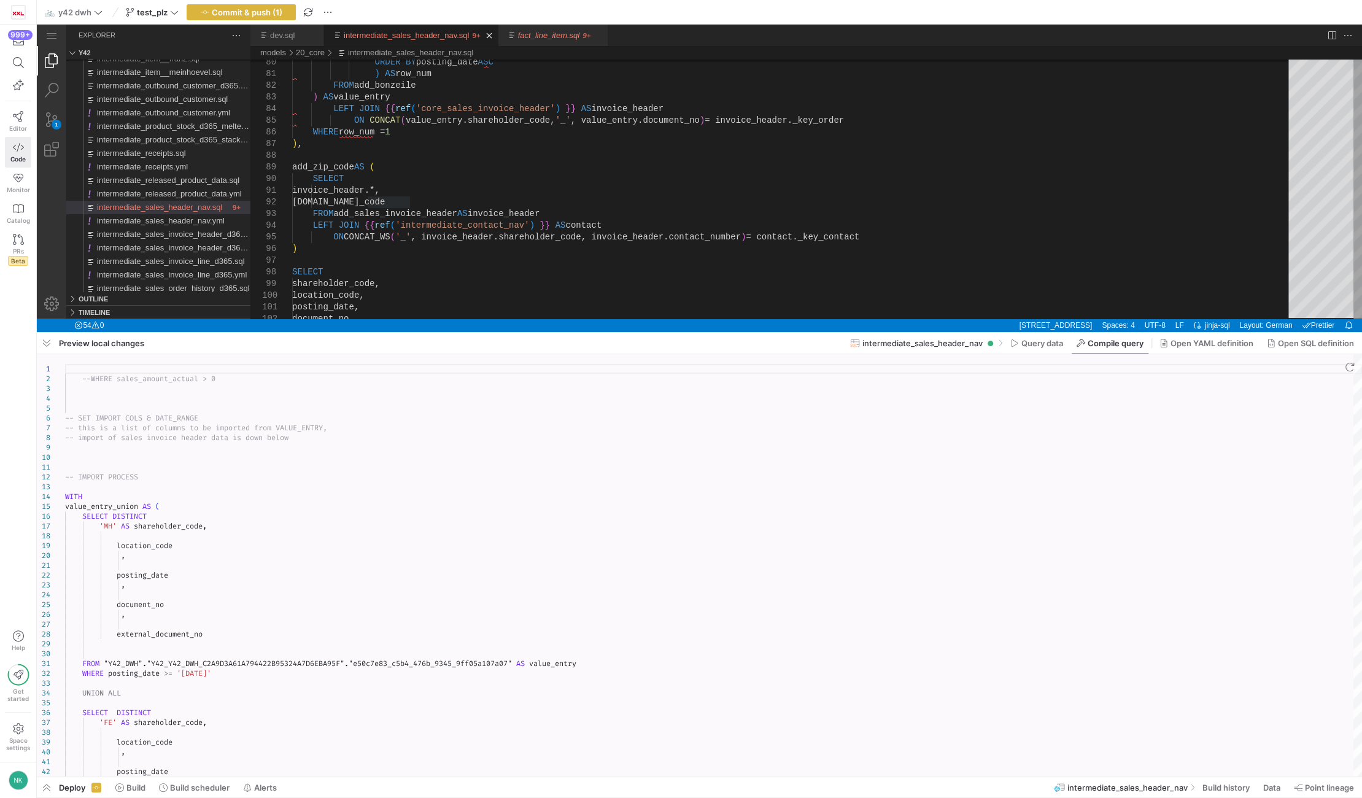
click at [205, 724] on div at bounding box center [699, 565] width 1325 height 465
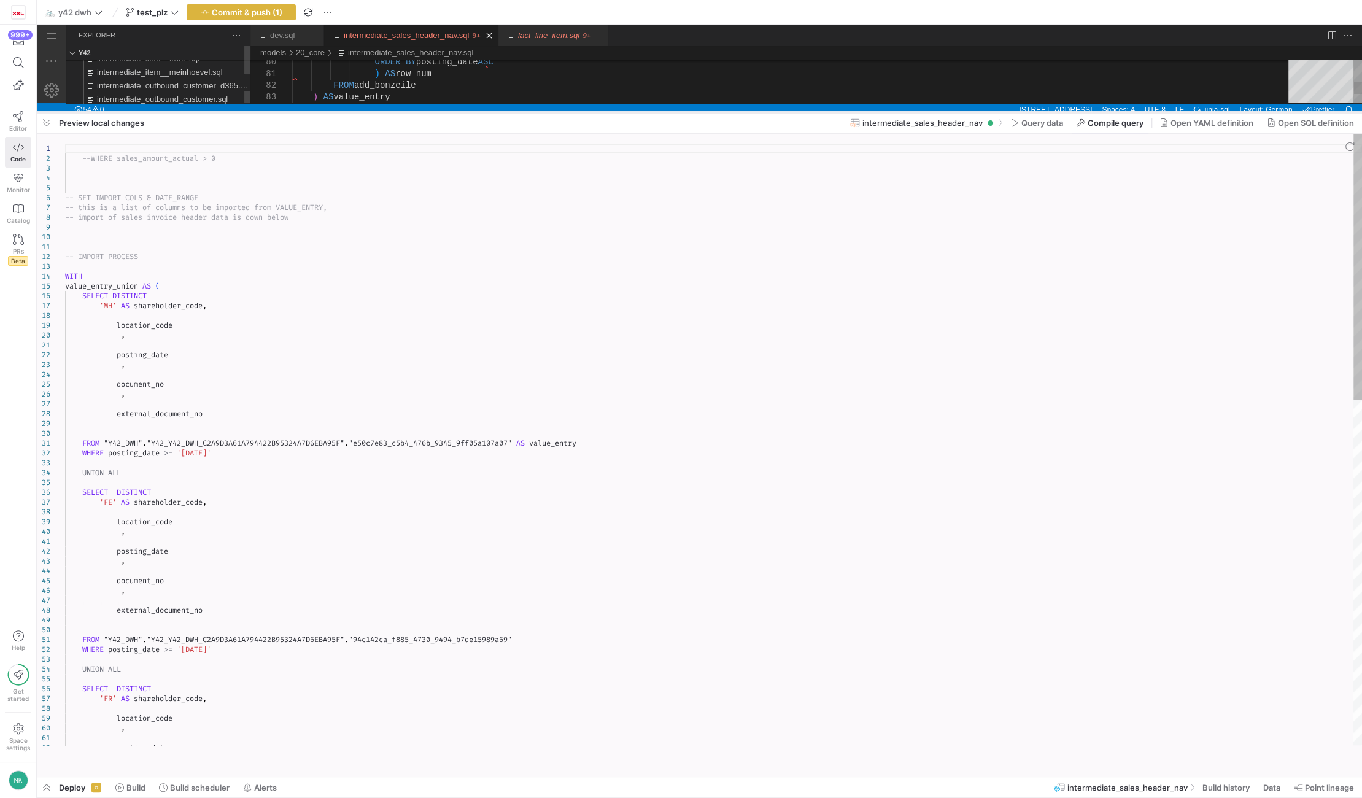
drag, startPoint x: 584, startPoint y: 334, endPoint x: 582, endPoint y: 114, distance: 220.4
click at [0, 0] on div at bounding box center [0, 0] width 0 height 0
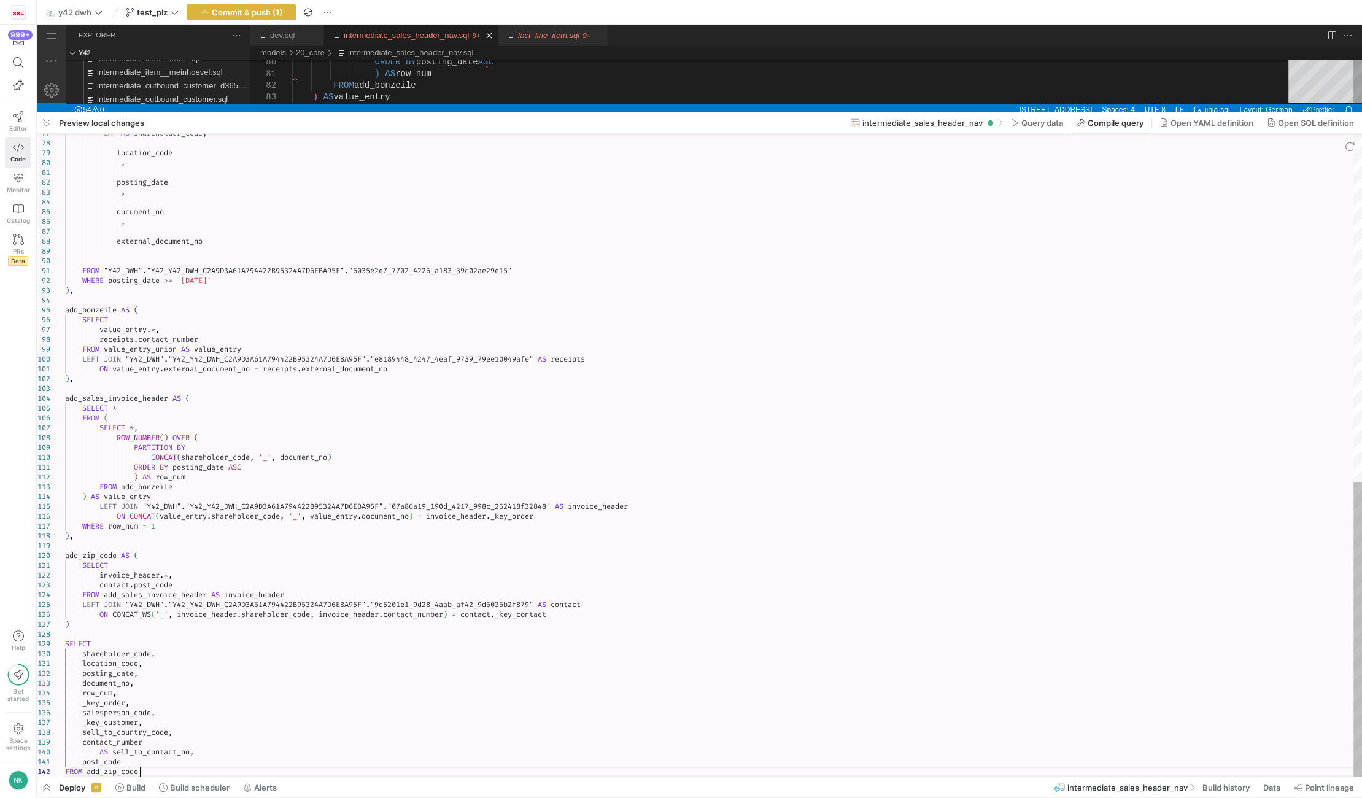
scroll to position [0, 0]
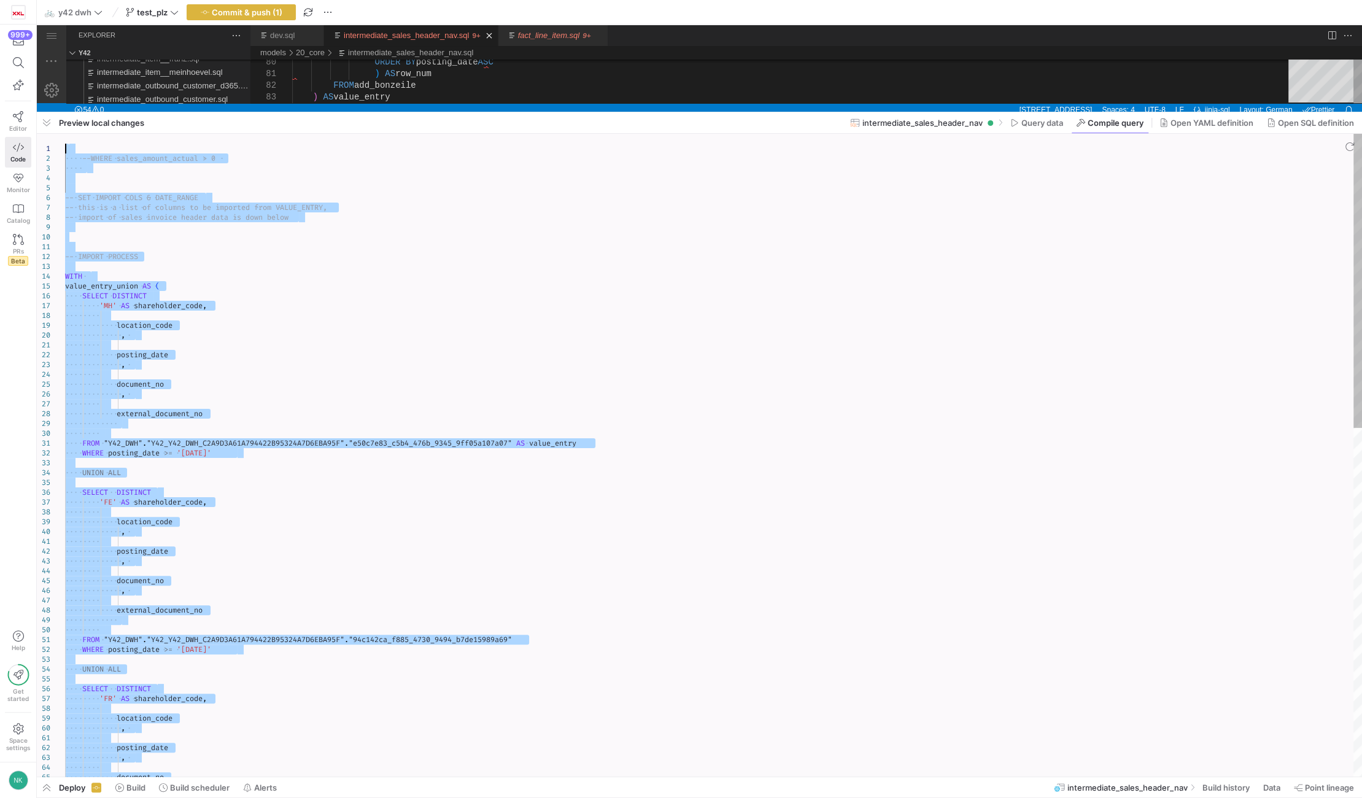
type textarea "--WHERE sales_amount_actual > 0 -- SET IMPORT COLS & DATE_RANGE -- this is a li…"
drag, startPoint x: 141, startPoint y: 774, endPoint x: 0, endPoint y: 126, distance: 663.3
